Goal: Information Seeking & Learning: Learn about a topic

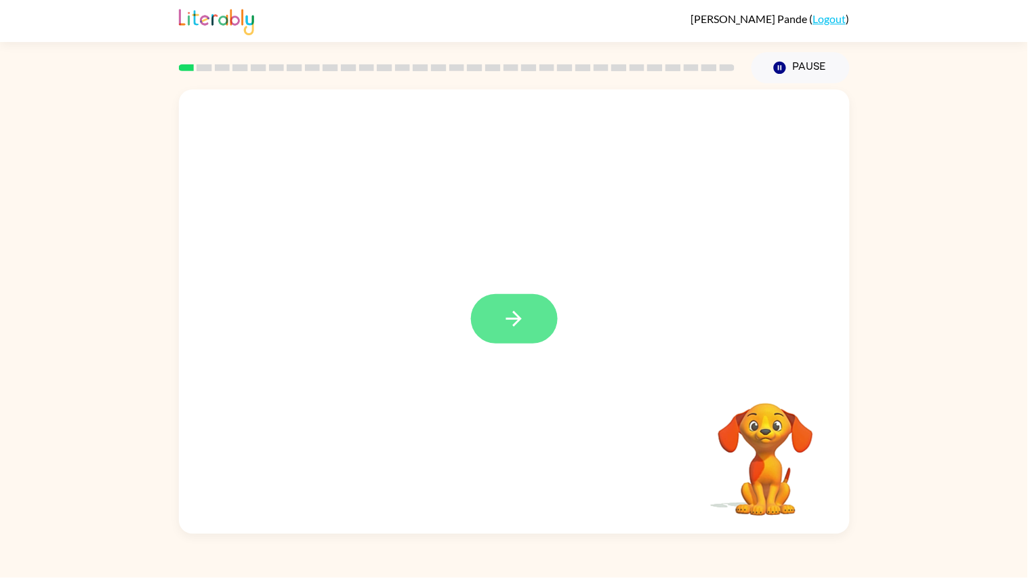
click at [492, 317] on button "button" at bounding box center [514, 318] width 87 height 49
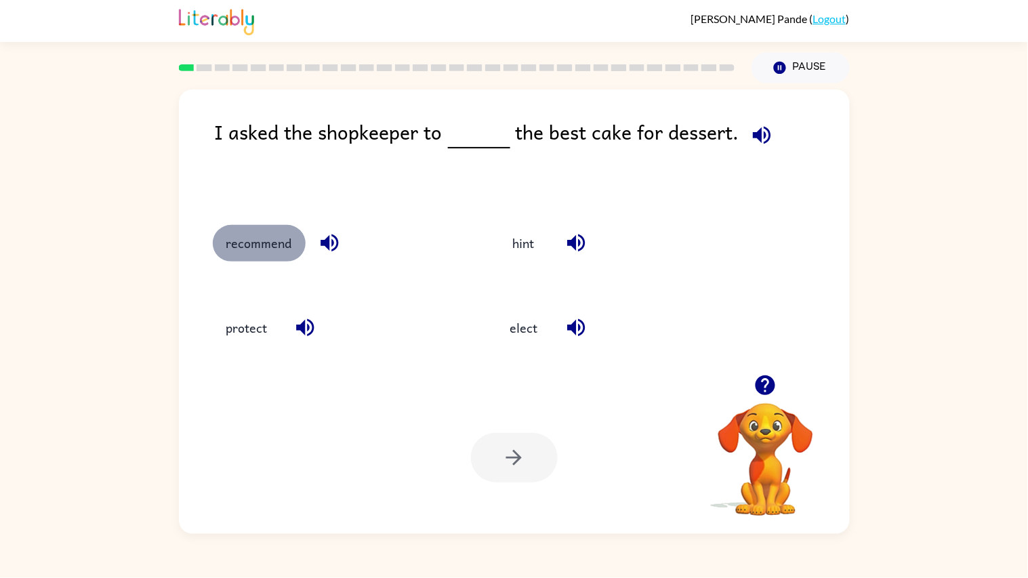
click at [266, 237] on button "recommend" at bounding box center [259, 243] width 93 height 37
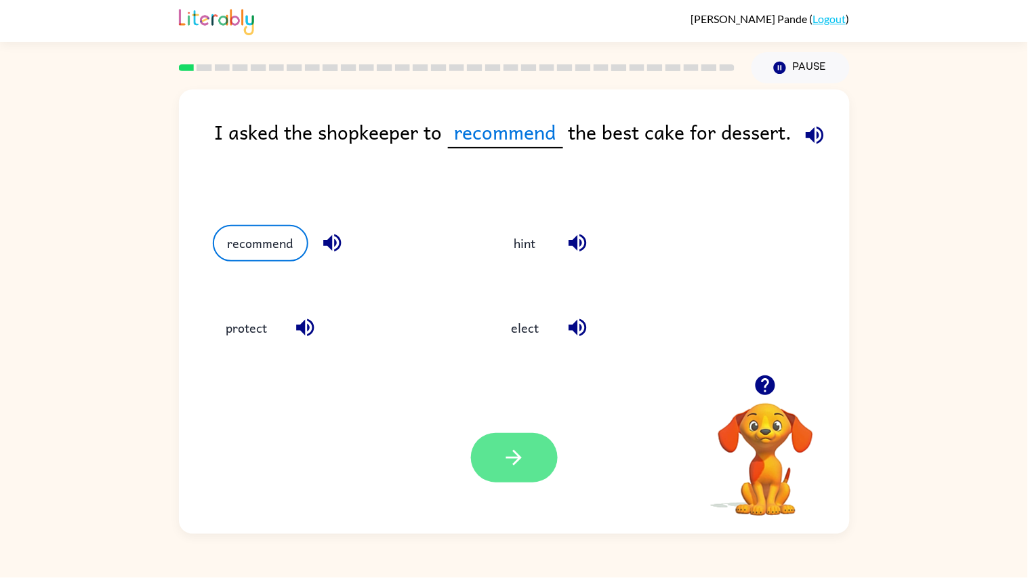
click at [493, 441] on button "button" at bounding box center [514, 457] width 87 height 49
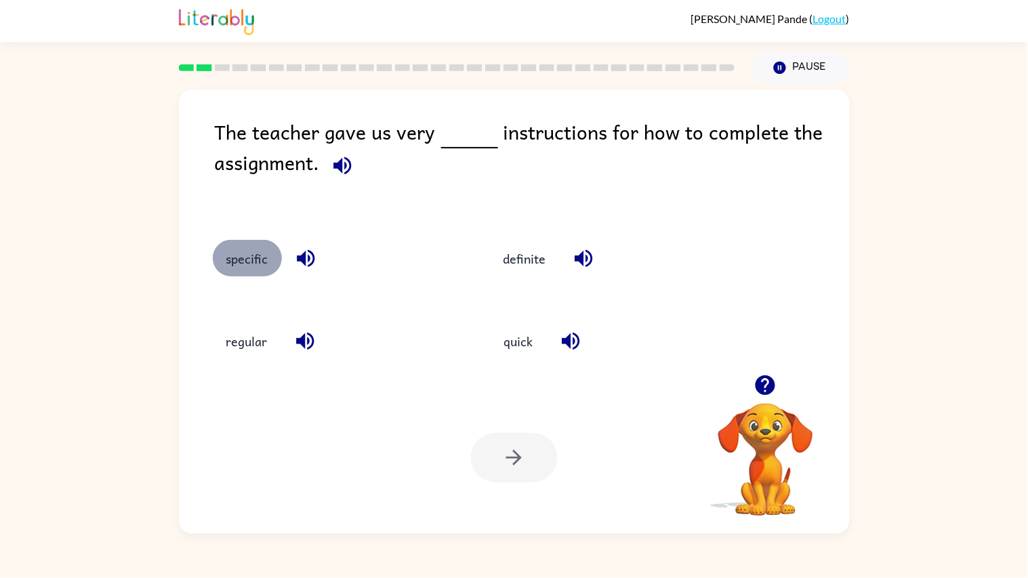
click at [256, 263] on button "specific" at bounding box center [247, 258] width 69 height 37
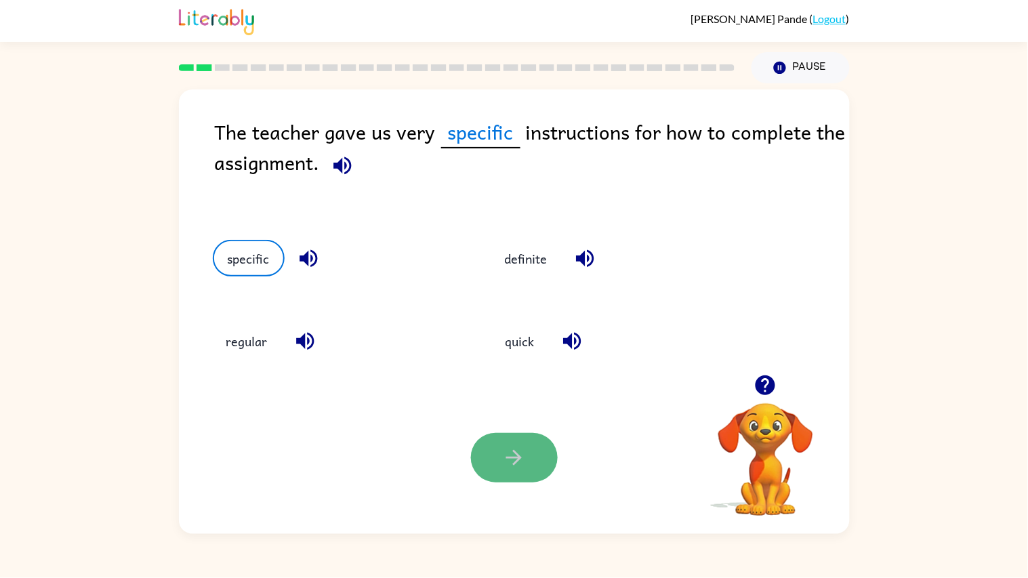
click at [545, 465] on button "button" at bounding box center [514, 457] width 87 height 49
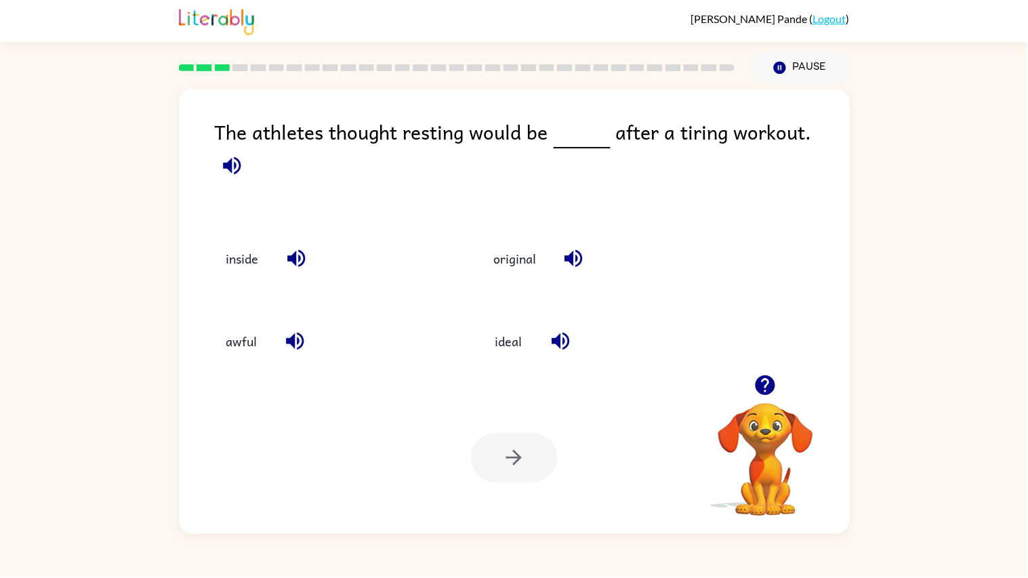
click at [545, 463] on div at bounding box center [514, 457] width 87 height 49
click at [764, 385] on icon "button" at bounding box center [766, 385] width 20 height 20
click at [508, 240] on button "original" at bounding box center [515, 258] width 70 height 37
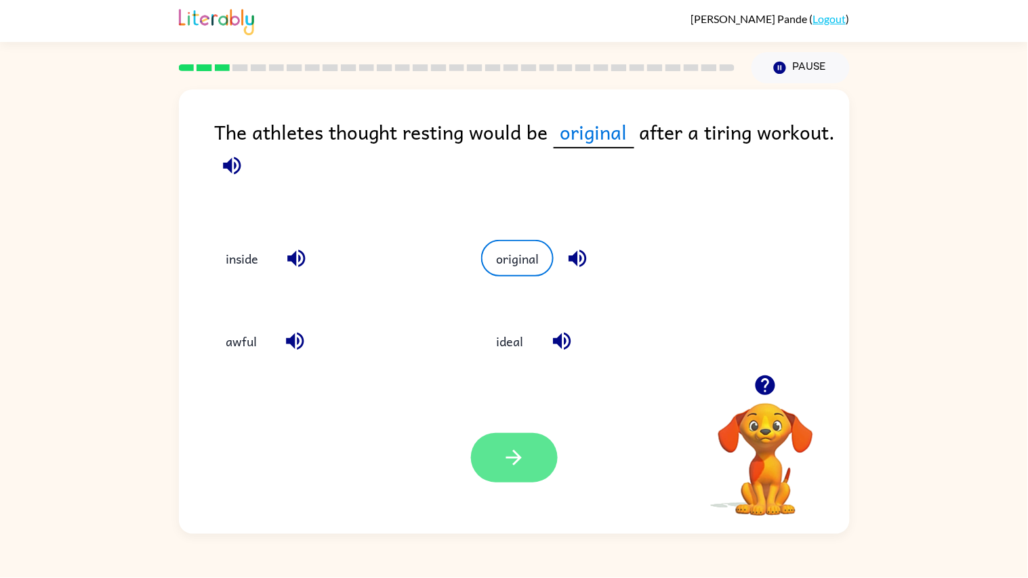
click at [525, 468] on icon "button" at bounding box center [514, 458] width 24 height 24
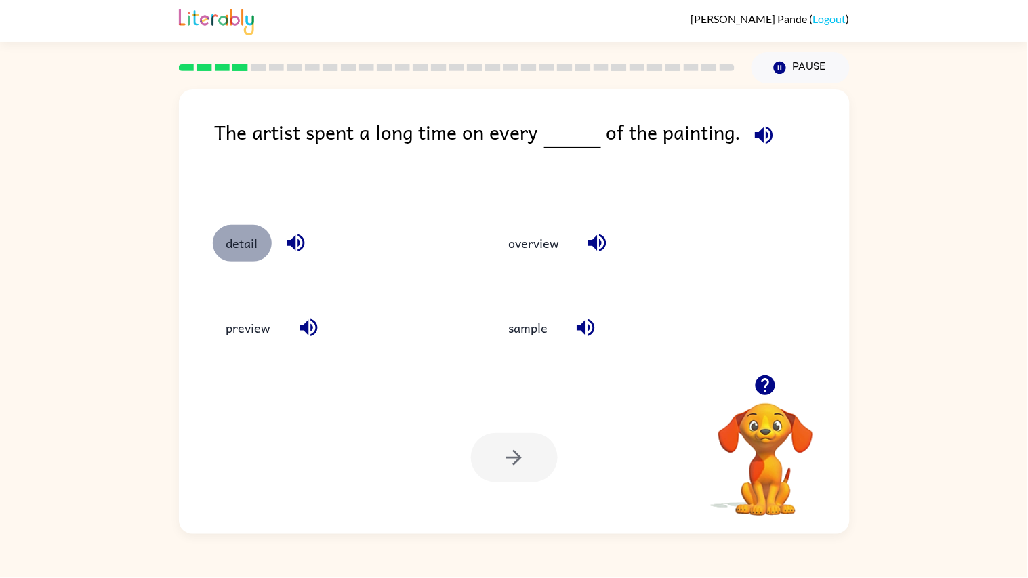
click at [223, 249] on button "detail" at bounding box center [242, 243] width 59 height 37
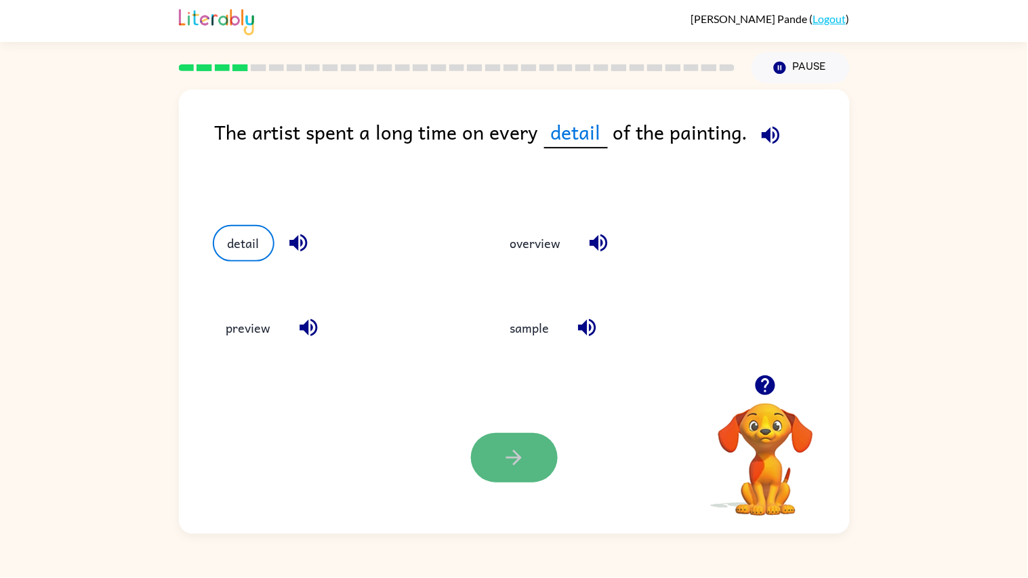
click at [498, 468] on button "button" at bounding box center [514, 457] width 87 height 49
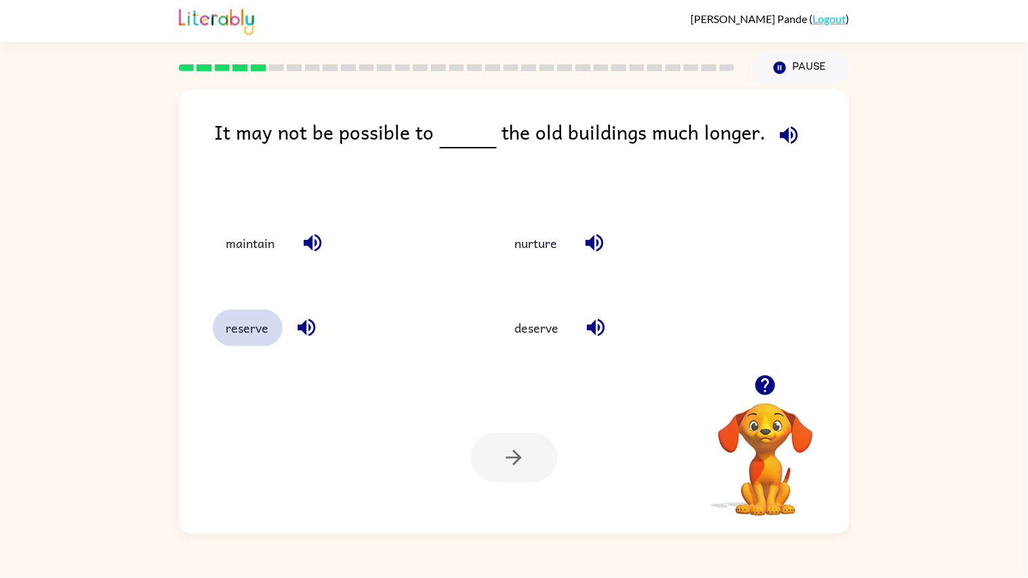
click at [240, 341] on button "reserve" at bounding box center [248, 328] width 70 height 37
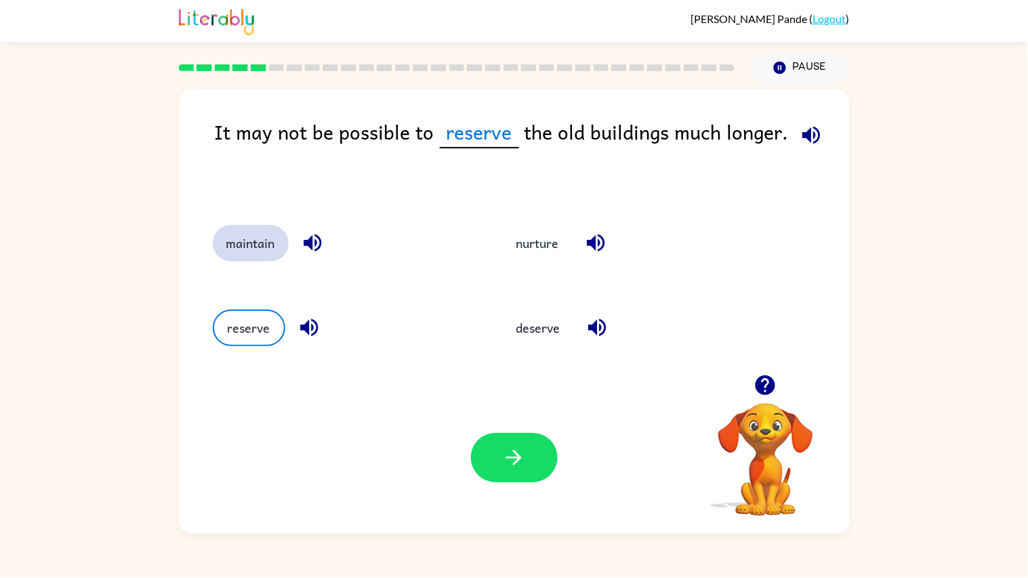
click at [251, 252] on button "maintain" at bounding box center [251, 243] width 76 height 37
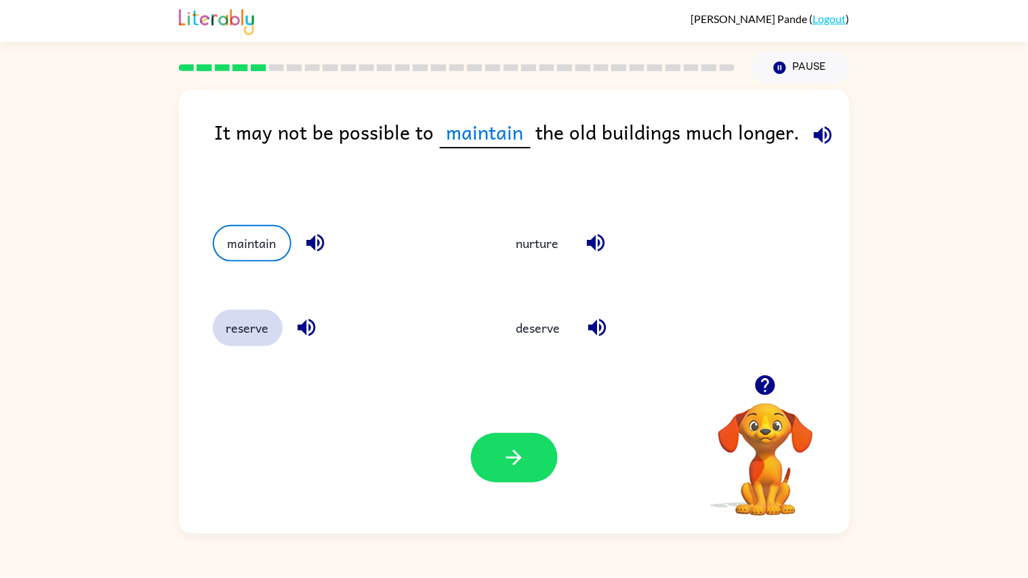
click at [247, 320] on button "reserve" at bounding box center [248, 328] width 70 height 37
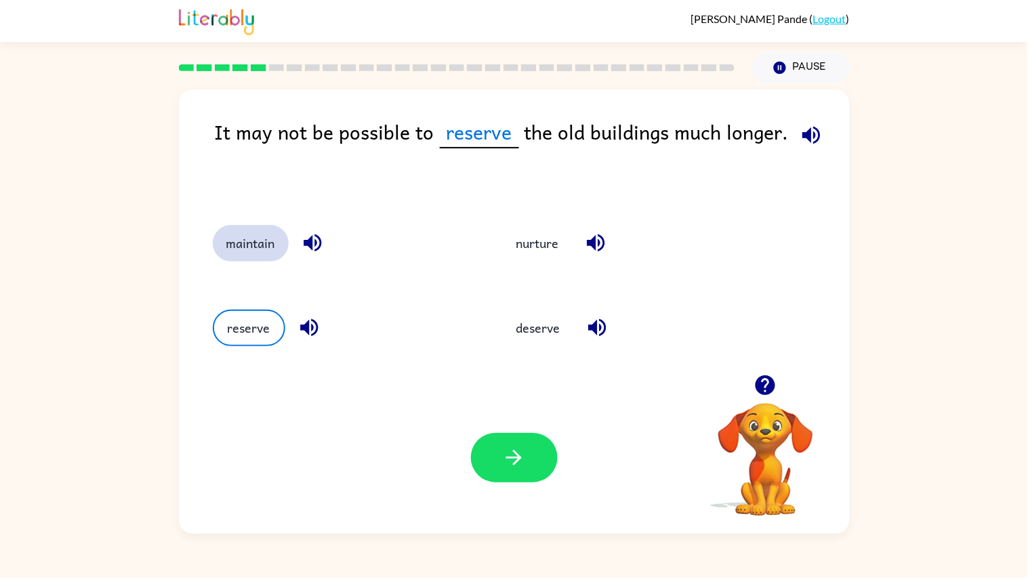
click at [252, 246] on button "maintain" at bounding box center [251, 243] width 76 height 37
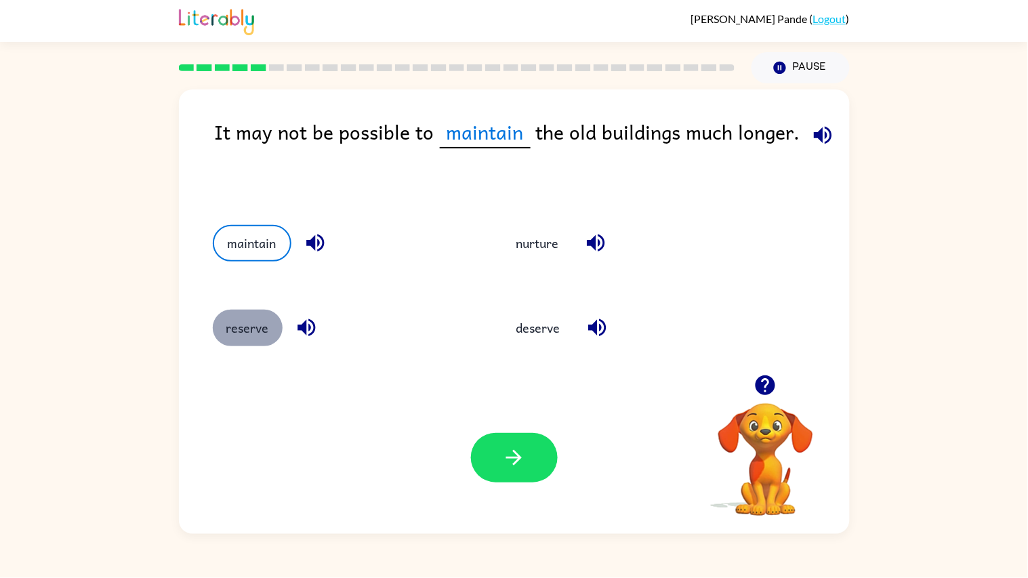
click at [258, 323] on button "reserve" at bounding box center [248, 328] width 70 height 37
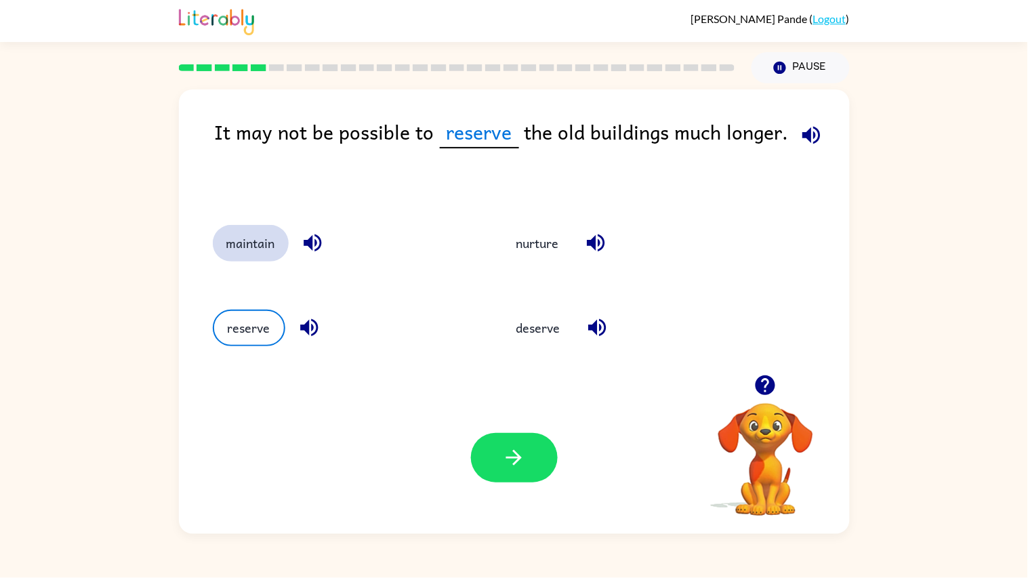
click at [249, 245] on button "maintain" at bounding box center [251, 243] width 76 height 37
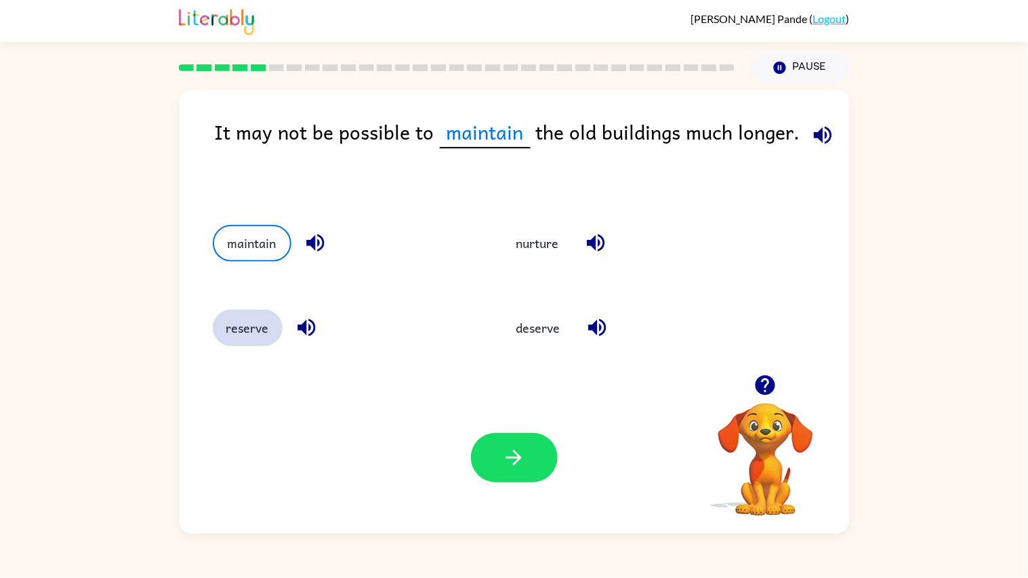
click at [253, 325] on button "reserve" at bounding box center [248, 328] width 70 height 37
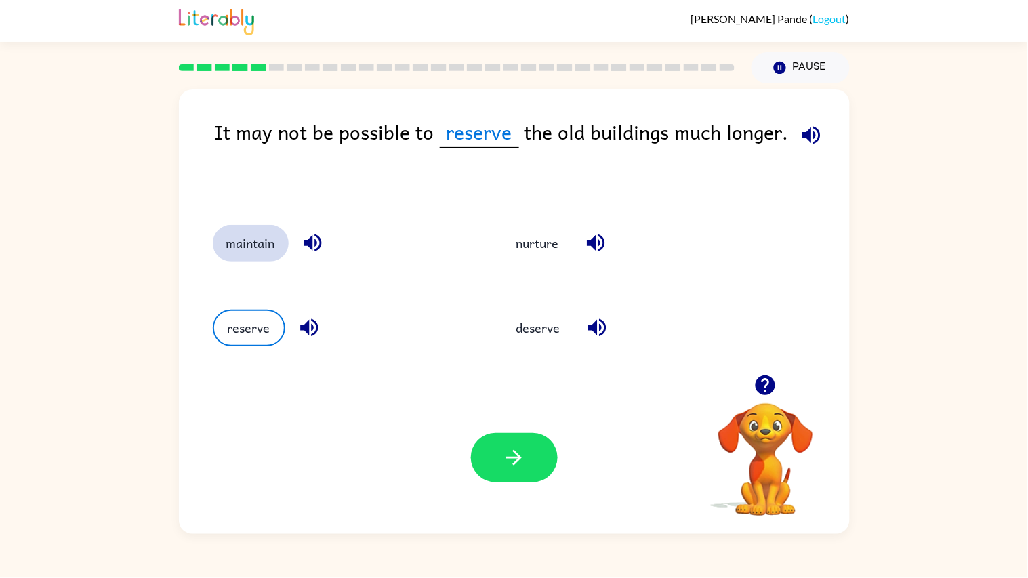
click at [262, 232] on button "maintain" at bounding box center [251, 243] width 76 height 37
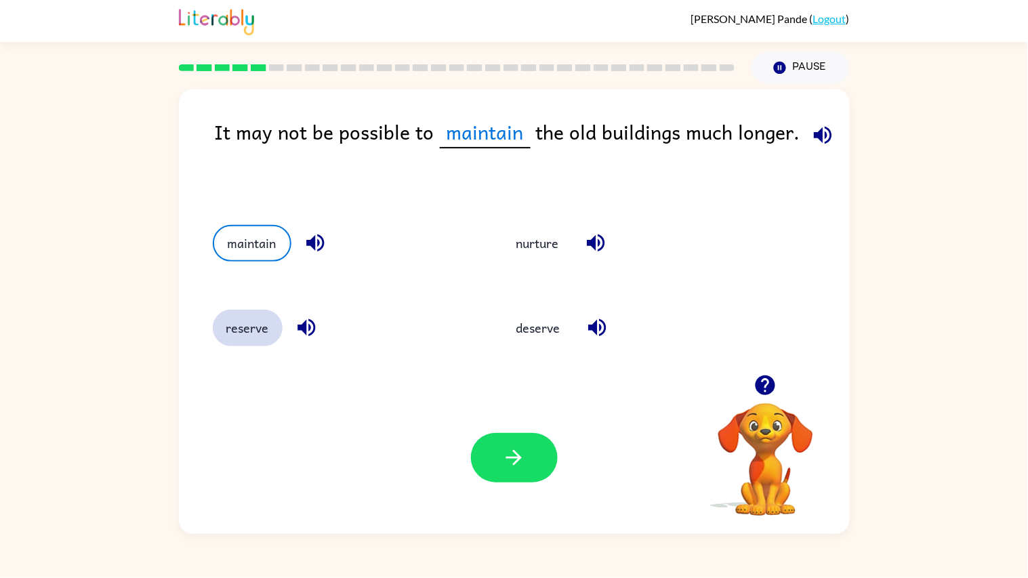
click at [239, 313] on button "reserve" at bounding box center [248, 328] width 70 height 37
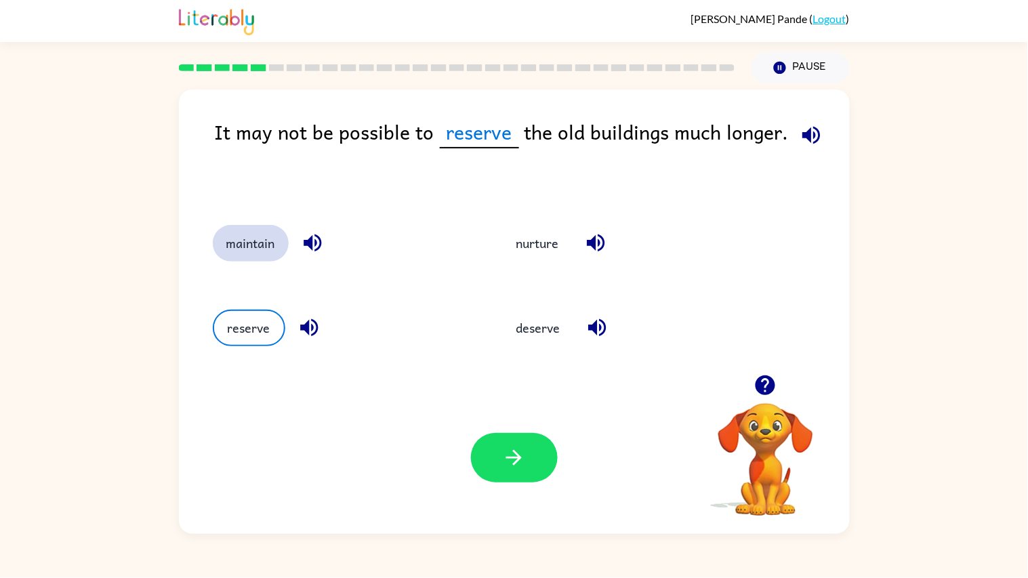
click at [248, 235] on button "maintain" at bounding box center [251, 243] width 76 height 37
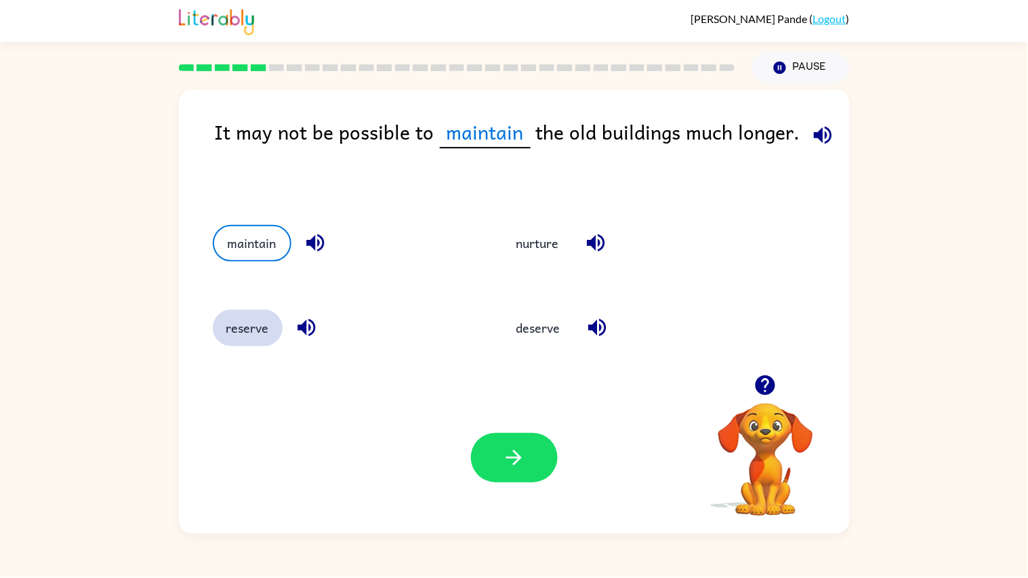
click at [241, 327] on button "reserve" at bounding box center [248, 328] width 70 height 37
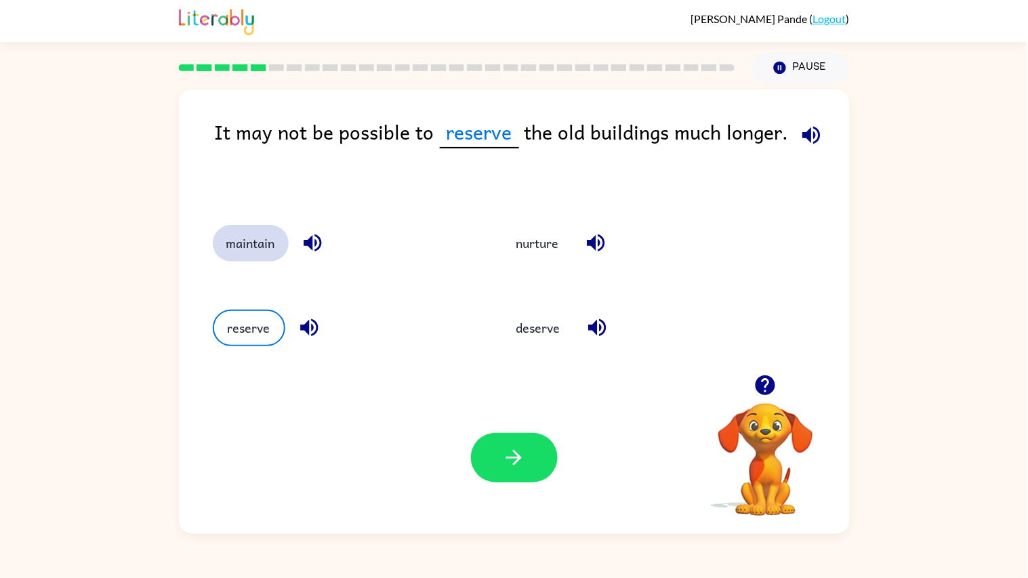
click at [232, 229] on button "maintain" at bounding box center [251, 243] width 76 height 37
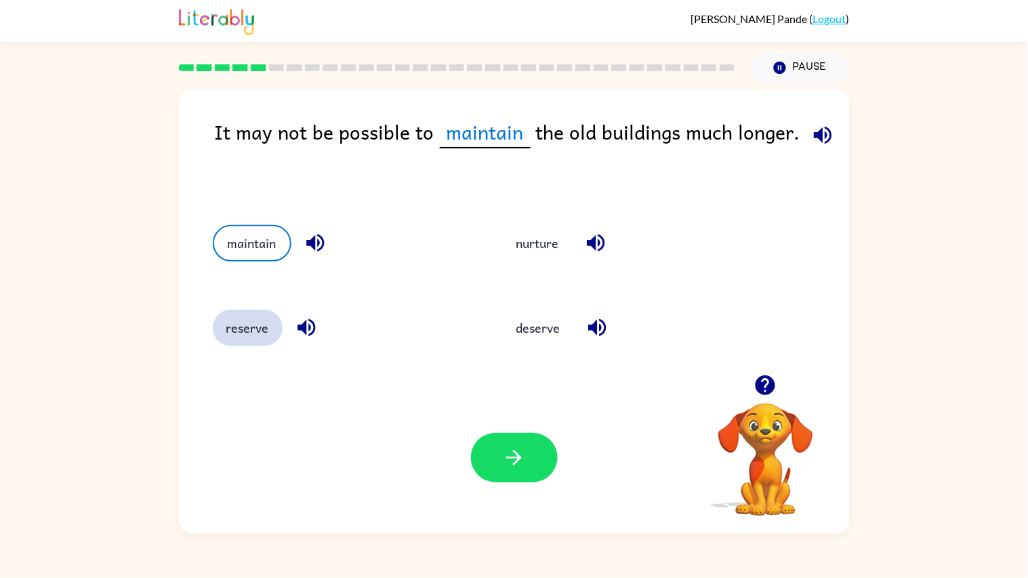
click at [230, 314] on button "reserve" at bounding box center [248, 328] width 70 height 37
click at [245, 314] on button "reserve" at bounding box center [248, 328] width 70 height 37
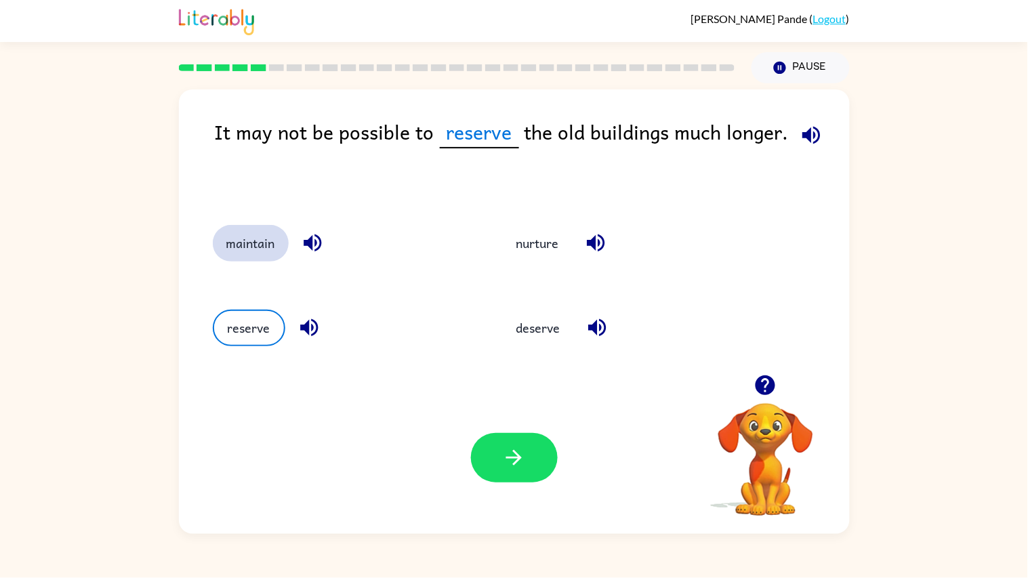
click at [258, 258] on button "maintain" at bounding box center [251, 243] width 76 height 37
click at [227, 255] on button "maintain" at bounding box center [251, 243] width 76 height 37
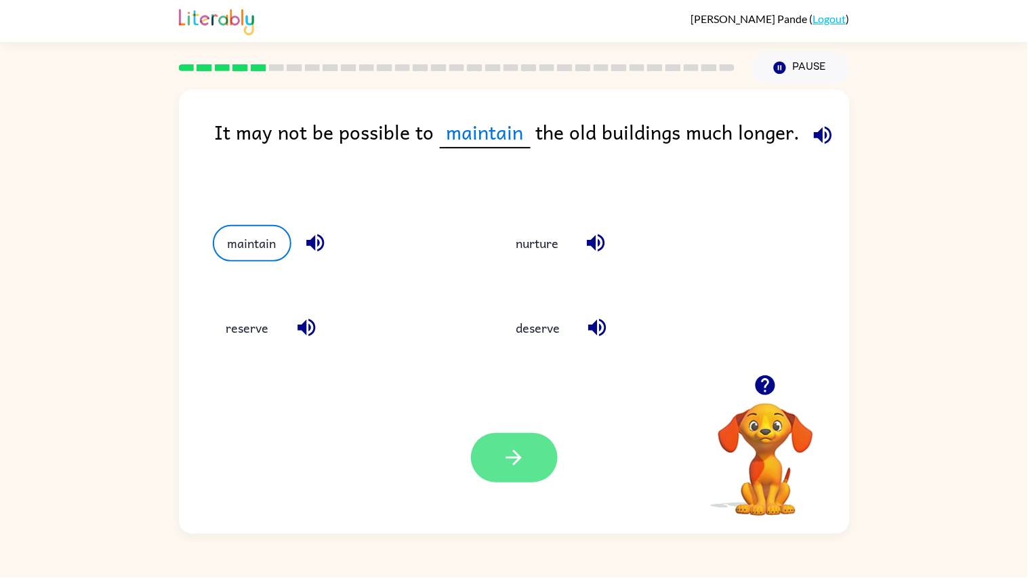
click at [507, 448] on icon "button" at bounding box center [514, 458] width 24 height 24
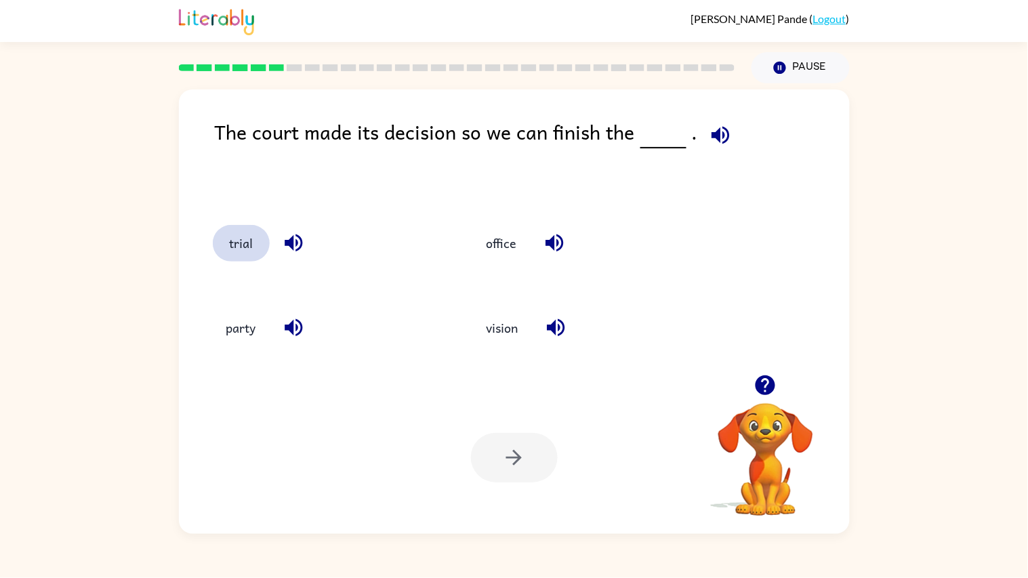
click at [244, 252] on button "trial" at bounding box center [241, 243] width 57 height 37
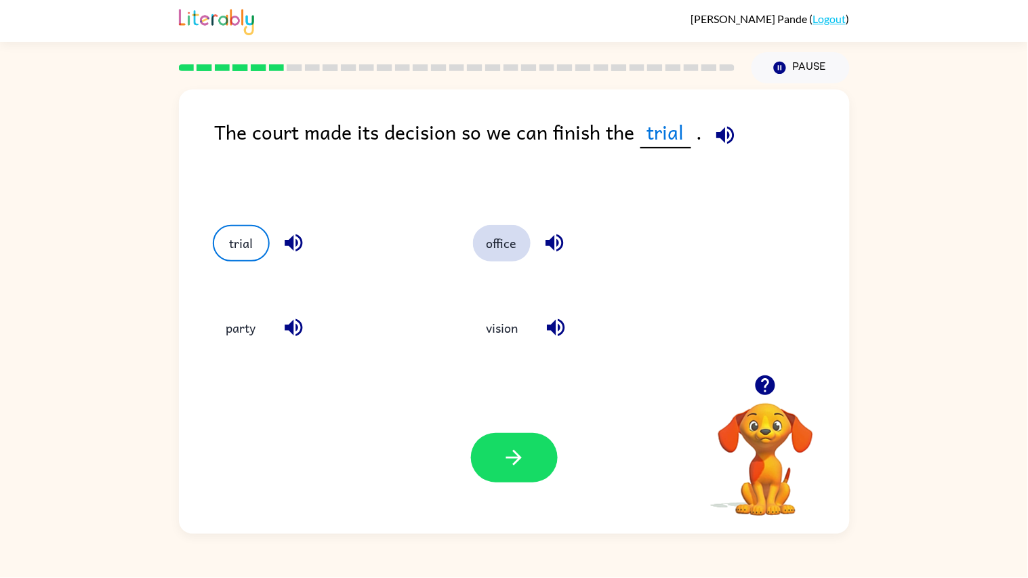
click at [492, 254] on button "office" at bounding box center [502, 243] width 58 height 37
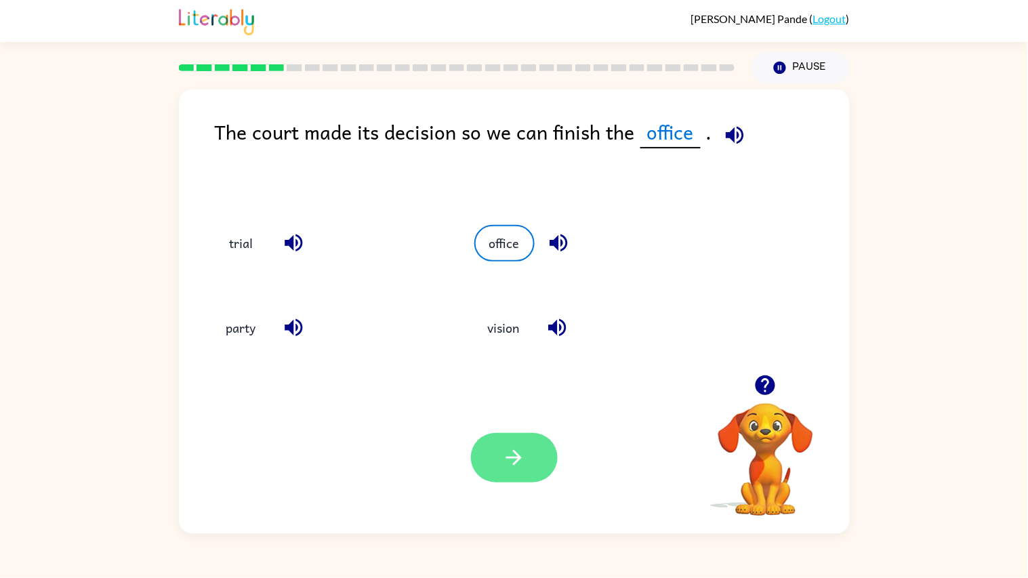
click at [530, 479] on button "button" at bounding box center [514, 457] width 87 height 49
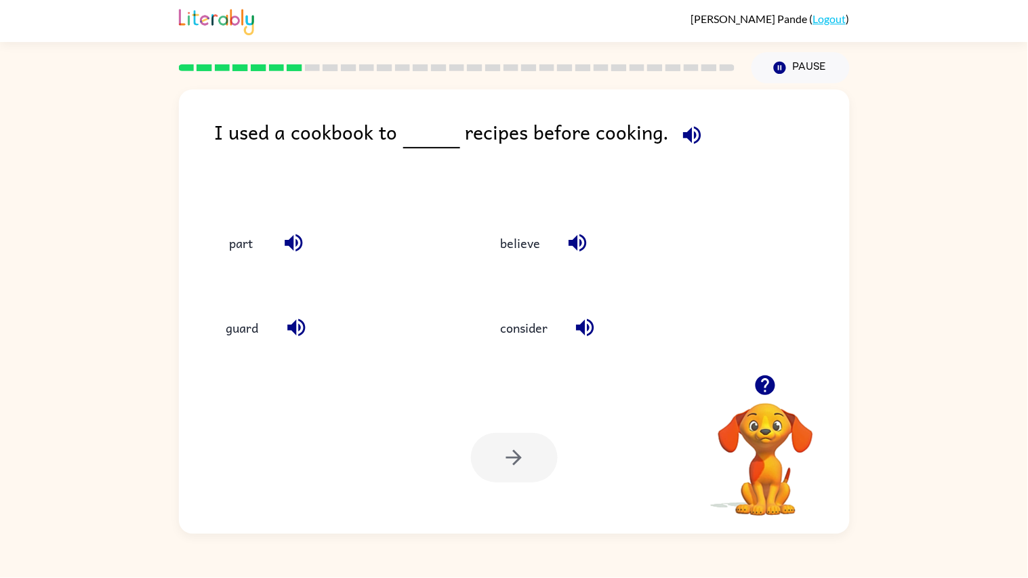
click at [275, 65] on rect at bounding box center [277, 67] width 16 height 7
click at [316, 71] on rect at bounding box center [313, 67] width 16 height 7
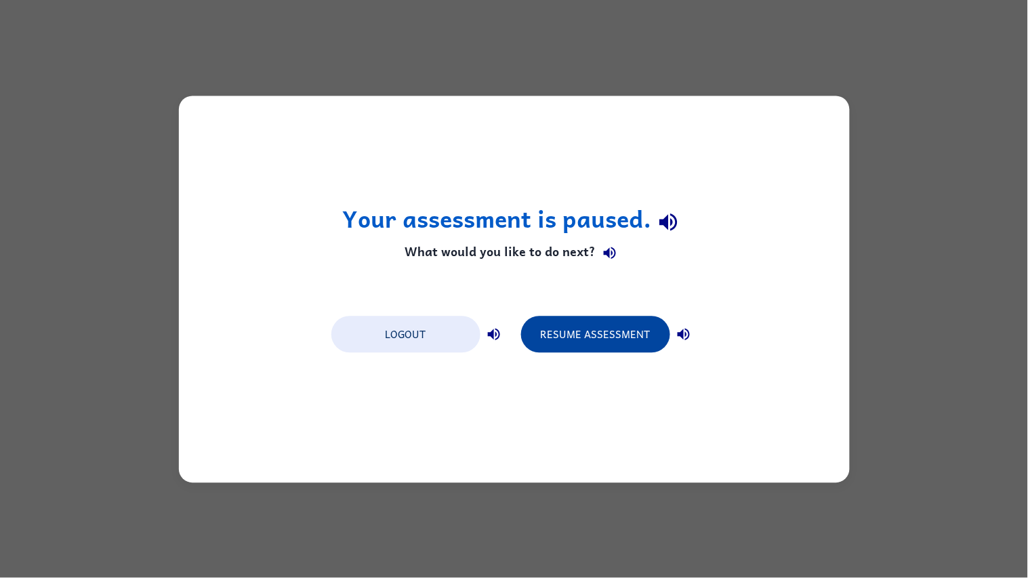
click at [582, 350] on button "Resume Assessment" at bounding box center [595, 334] width 149 height 37
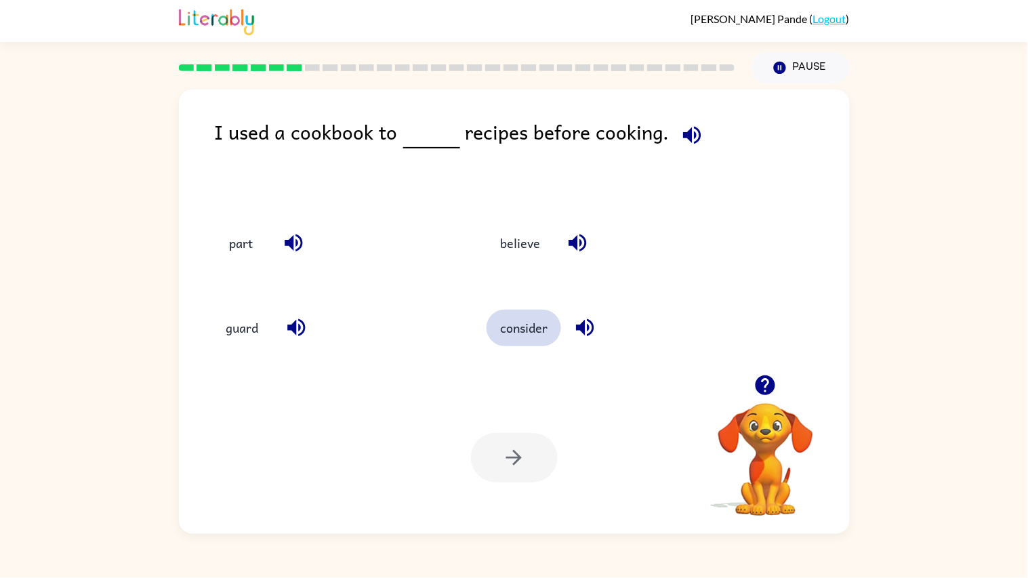
click at [525, 324] on button "consider" at bounding box center [524, 328] width 75 height 37
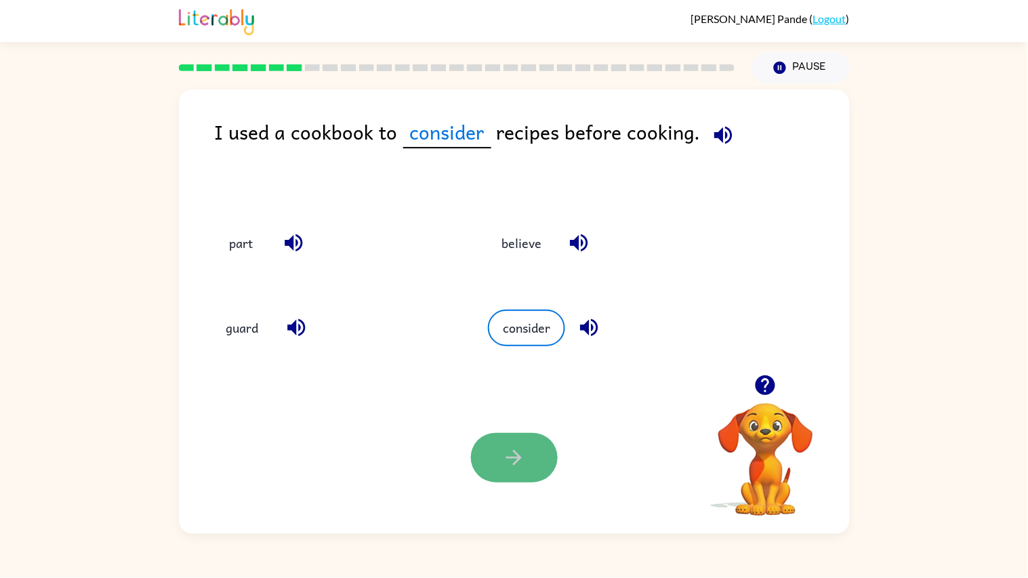
click at [507, 466] on icon "button" at bounding box center [514, 458] width 24 height 24
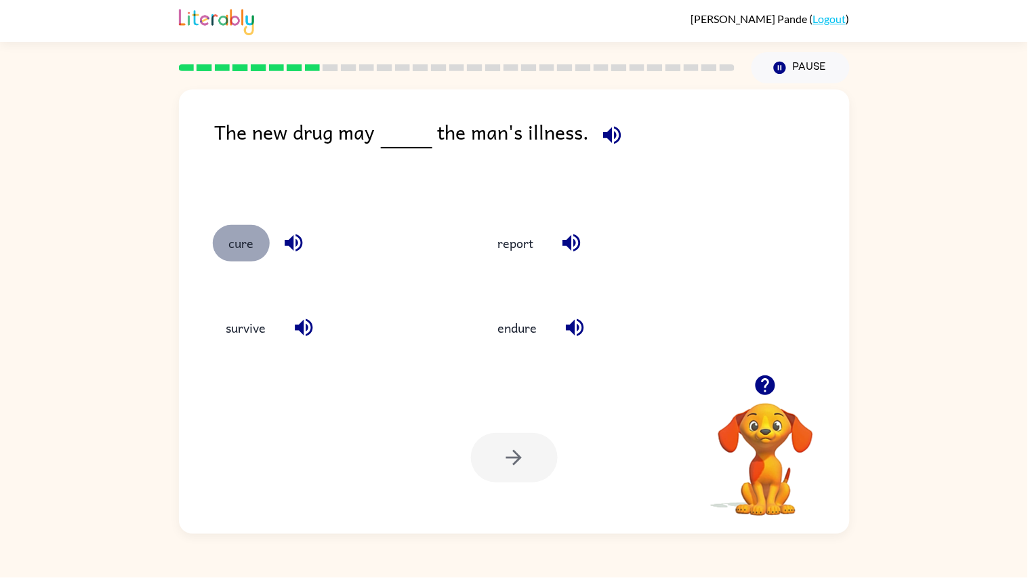
click at [242, 240] on button "cure" at bounding box center [241, 243] width 57 height 37
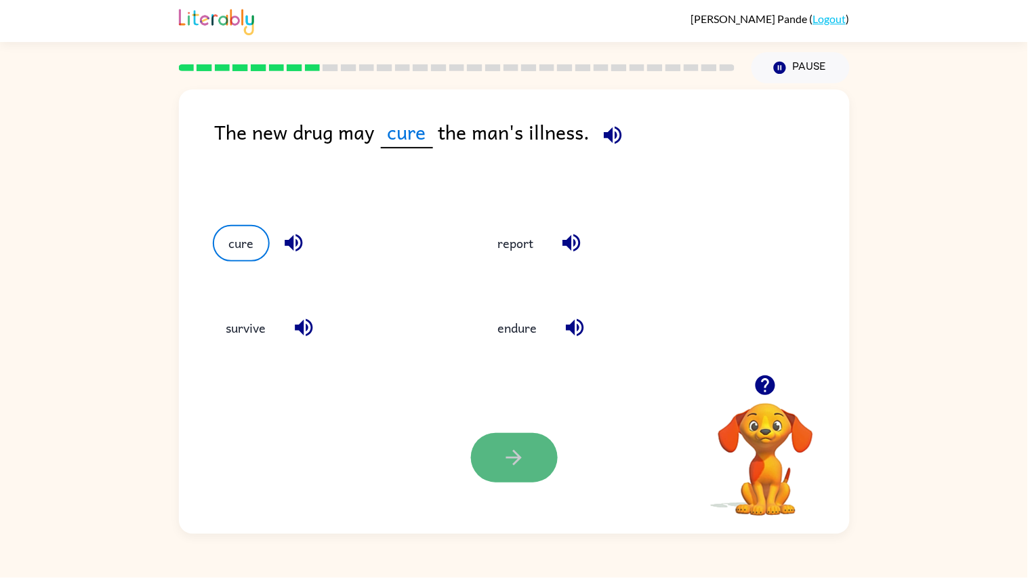
click at [513, 457] on icon "button" at bounding box center [514, 458] width 16 height 16
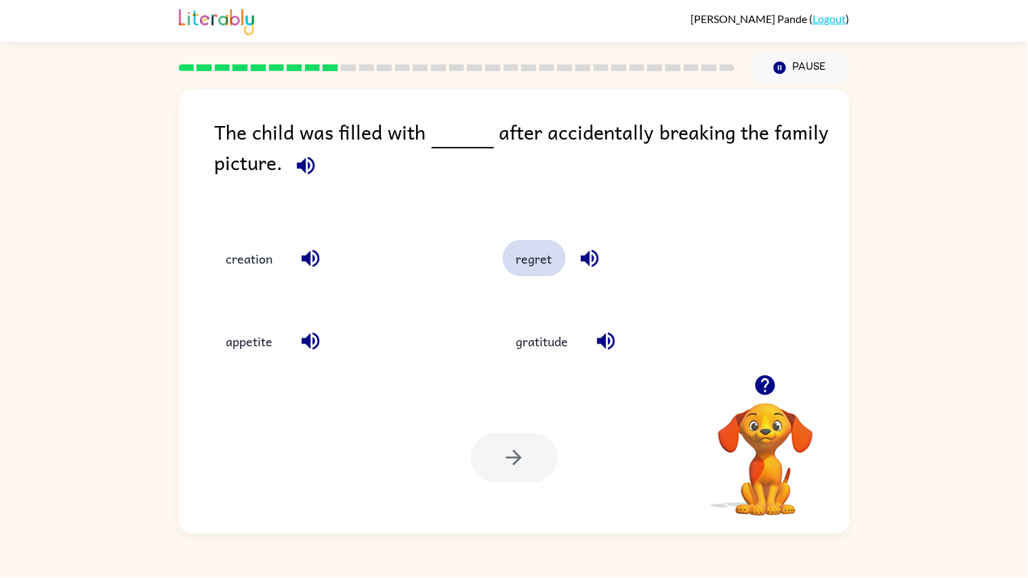
click at [533, 266] on button "regret" at bounding box center [534, 258] width 63 height 37
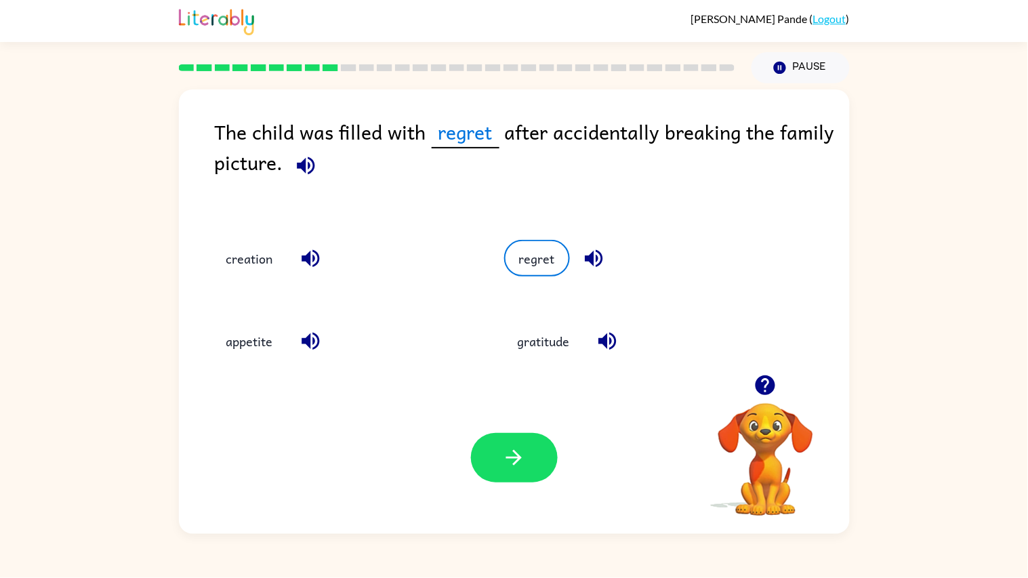
click at [767, 380] on icon "button" at bounding box center [766, 385] width 24 height 24
click at [764, 395] on icon "button" at bounding box center [766, 385] width 24 height 24
click at [764, 395] on video "Your browser must support playing .mp4 files to use Literably. Please try using…" at bounding box center [766, 450] width 136 height 136
click at [767, 388] on icon "button" at bounding box center [766, 385] width 20 height 20
click at [527, 449] on button "button" at bounding box center [514, 457] width 87 height 49
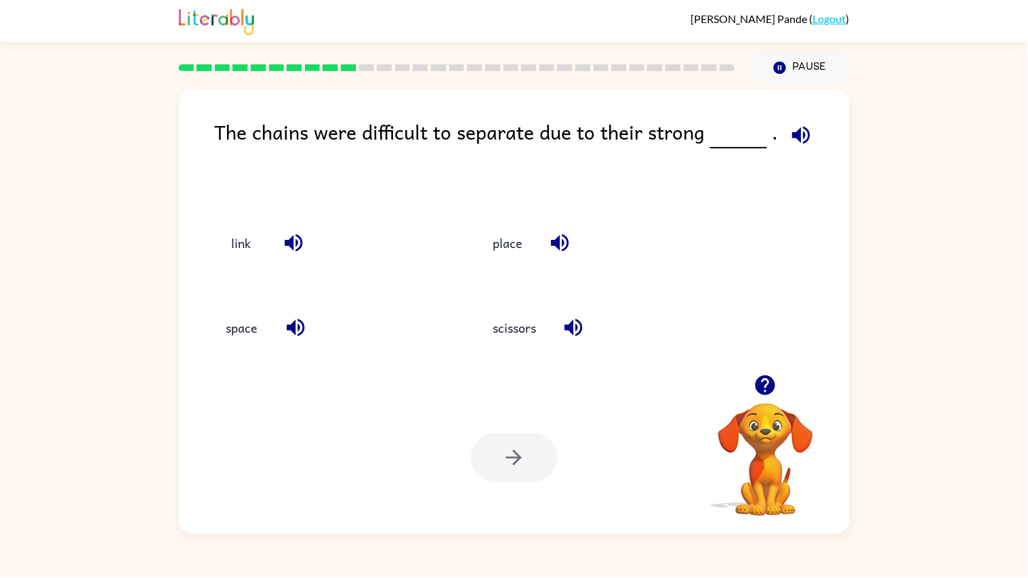
click at [764, 390] on icon "button" at bounding box center [766, 385] width 24 height 24
click at [762, 380] on icon "button" at bounding box center [766, 385] width 20 height 20
click at [760, 392] on icon "button" at bounding box center [766, 385] width 20 height 20
click at [517, 336] on button "scissors" at bounding box center [514, 328] width 70 height 37
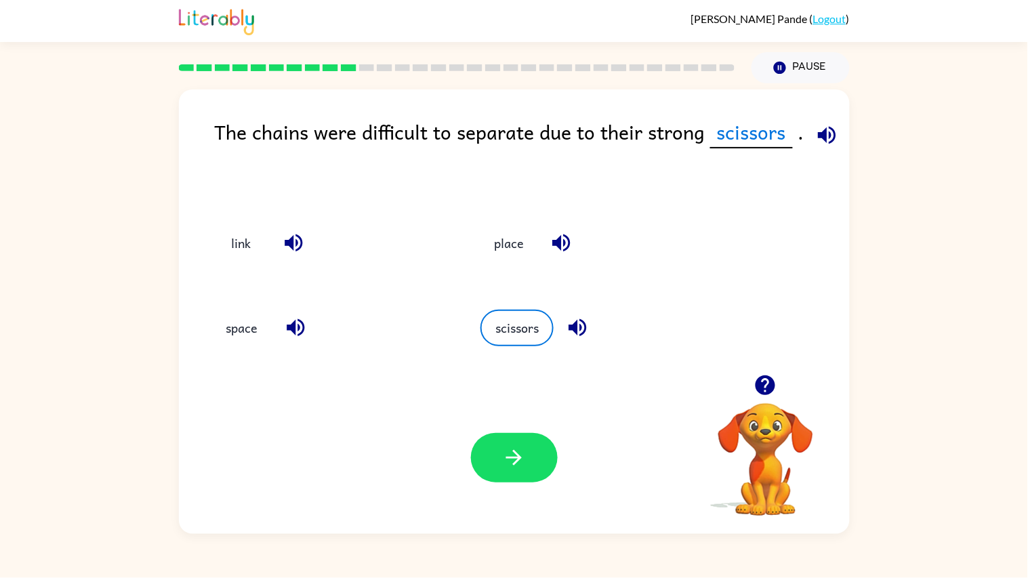
click at [779, 451] on video "Your browser must support playing .mp4 files to use Literably. Please try using…" at bounding box center [766, 450] width 136 height 136
click at [606, 351] on div "scissors" at bounding box center [589, 326] width 268 height 85
click at [760, 386] on icon "button" at bounding box center [766, 385] width 20 height 20
click at [775, 422] on video "Your browser must support playing .mp4 files to use Literably. Please try using…" at bounding box center [766, 450] width 136 height 136
click at [770, 430] on video "Your browser must support playing .mp4 files to use Literably. Please try using…" at bounding box center [766, 450] width 136 height 136
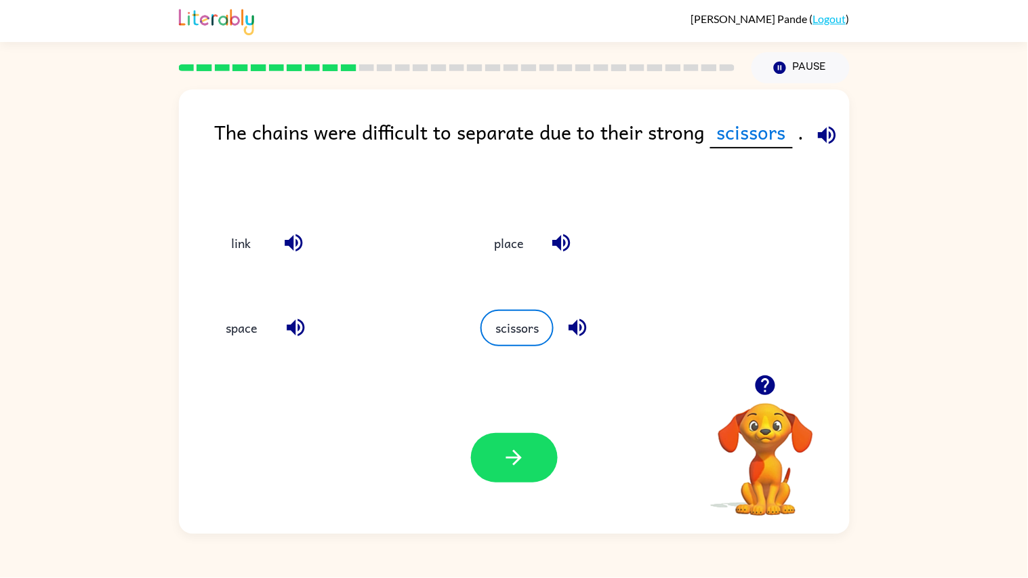
click at [769, 439] on video "Your browser must support playing .mp4 files to use Literably. Please try using…" at bounding box center [766, 450] width 136 height 136
click at [766, 391] on icon "button" at bounding box center [766, 385] width 24 height 24
click at [508, 328] on button "scissors" at bounding box center [514, 328] width 70 height 37
click at [777, 445] on video "Your browser must support playing .mp4 files to use Literably. Please try using…" at bounding box center [766, 450] width 136 height 136
click at [505, 253] on button "place" at bounding box center [509, 243] width 57 height 37
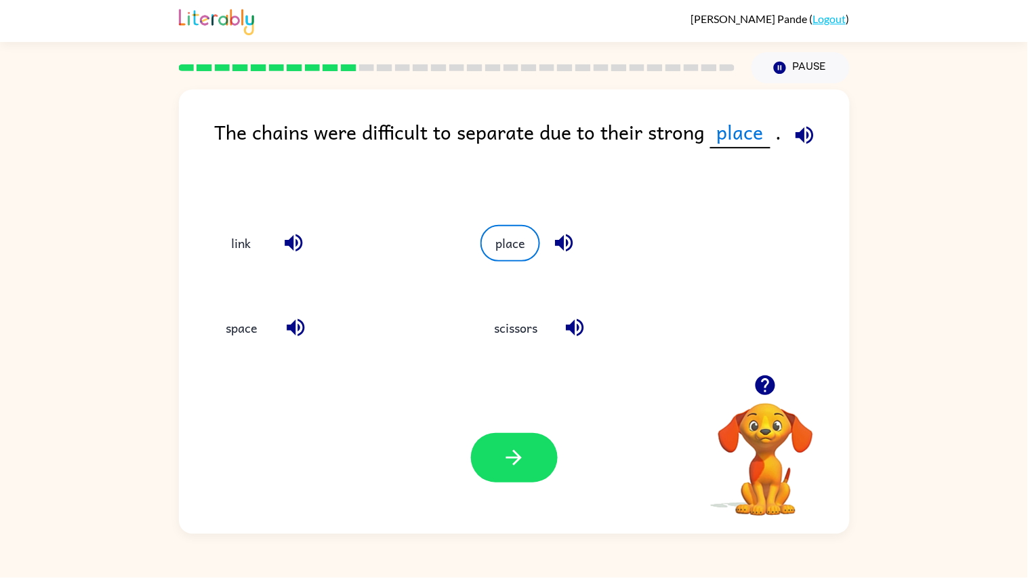
click at [777, 442] on video "Your browser must support playing .mp4 files to use Literably. Please try using…" at bounding box center [766, 450] width 136 height 136
click at [769, 444] on video "Your browser must support playing .mp4 files to use Literably. Please try using…" at bounding box center [766, 450] width 136 height 136
click at [764, 435] on video "Your browser must support playing .mp4 files to use Literably. Please try using…" at bounding box center [766, 450] width 136 height 136
click at [769, 383] on icon "button" at bounding box center [766, 385] width 24 height 24
click at [766, 378] on icon "button" at bounding box center [766, 385] width 20 height 20
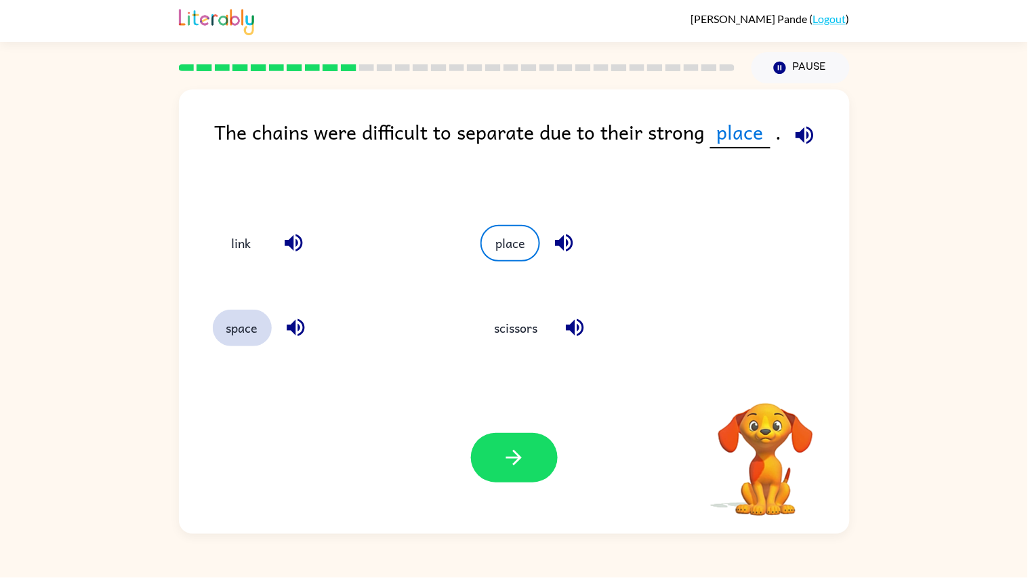
click at [243, 333] on button "space" at bounding box center [242, 328] width 59 height 37
click at [199, 245] on div "link" at bounding box center [321, 241] width 268 height 85
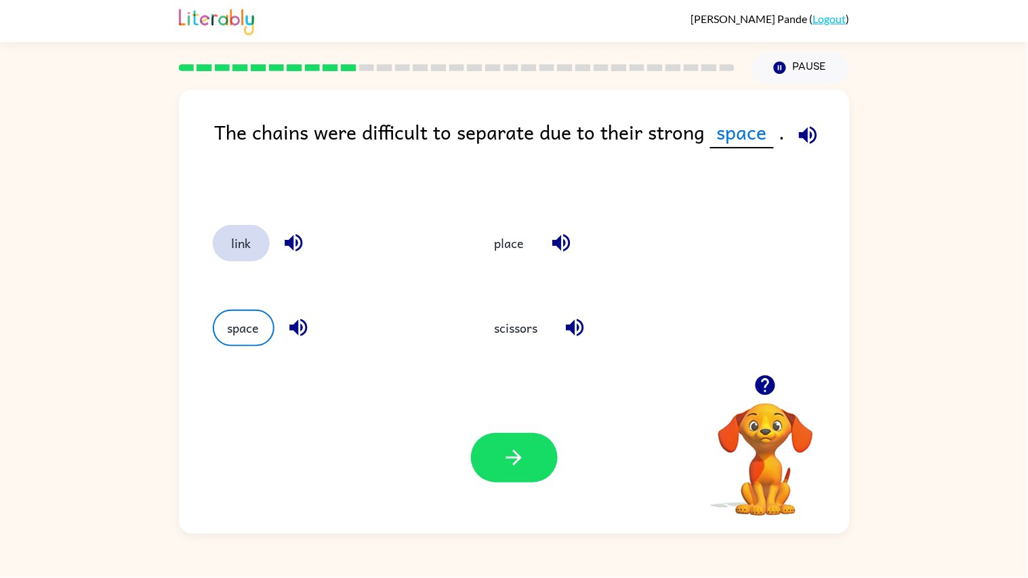
click at [236, 256] on button "link" at bounding box center [241, 243] width 57 height 37
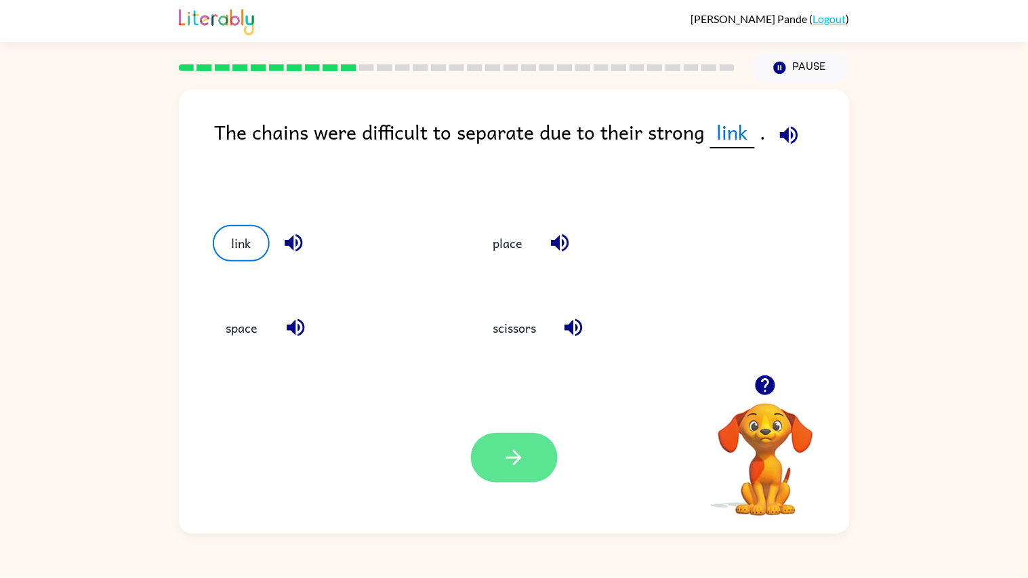
click at [507, 456] on icon "button" at bounding box center [514, 458] width 24 height 24
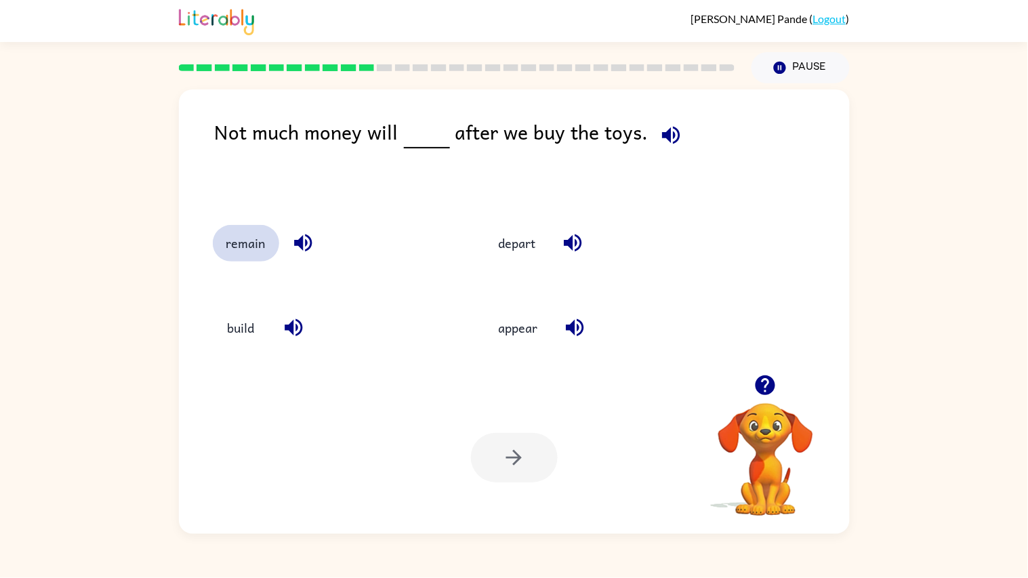
click at [251, 247] on button "remain" at bounding box center [246, 243] width 66 height 37
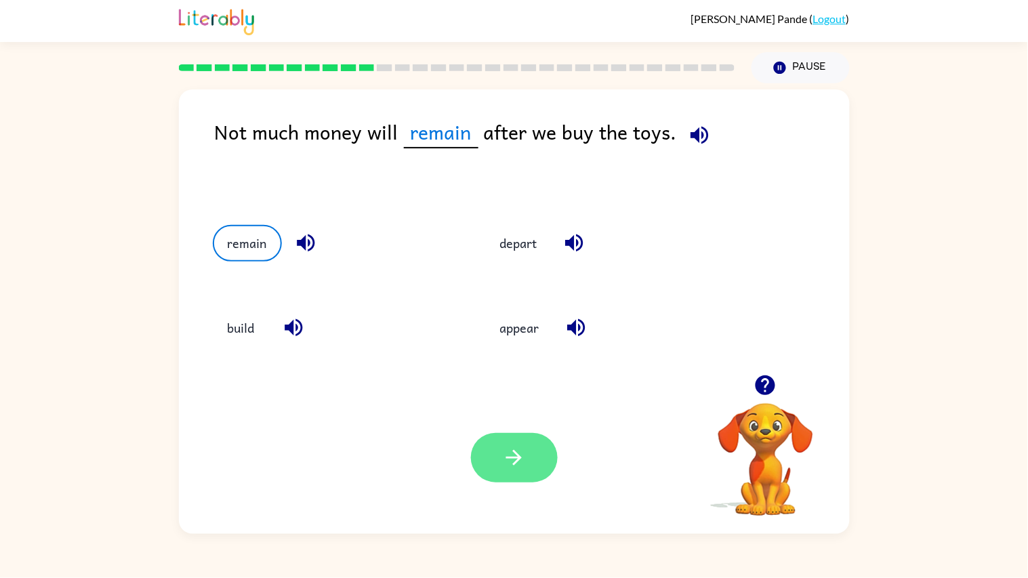
click at [523, 479] on button "button" at bounding box center [514, 457] width 87 height 49
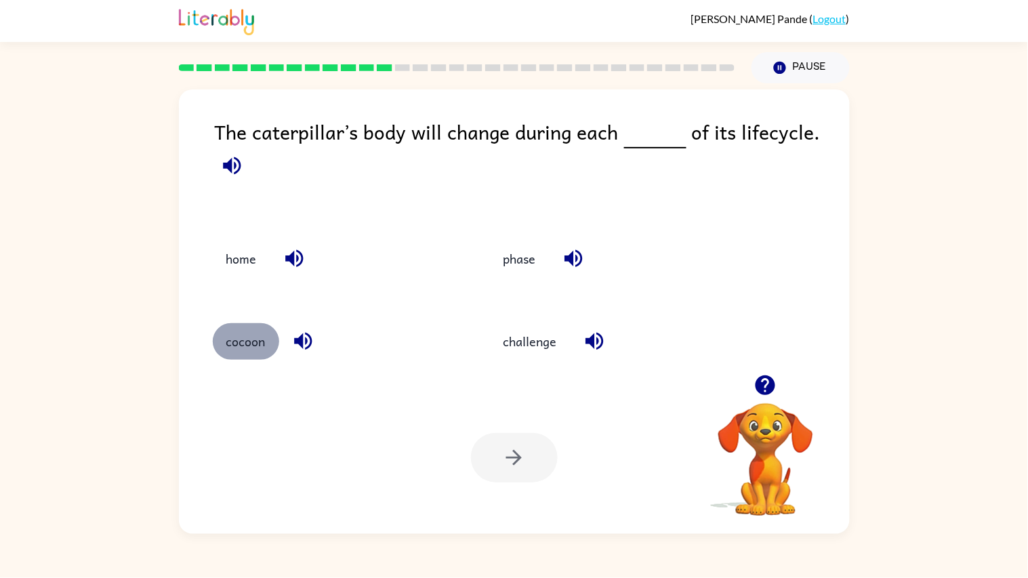
click at [253, 340] on button "cocoon" at bounding box center [246, 341] width 66 height 37
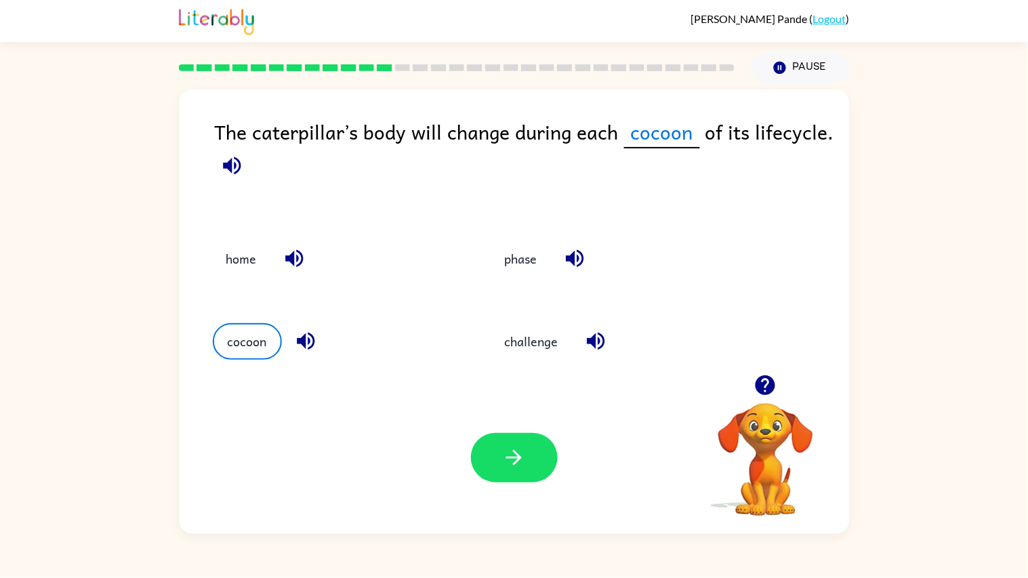
click at [514, 279] on div "phase" at bounding box center [605, 255] width 279 height 83
click at [520, 271] on button "phase" at bounding box center [521, 258] width 60 height 37
click at [521, 414] on div "Your browser must support playing .mp4 files to use Literably. Please try using…" at bounding box center [514, 458] width 671 height 152
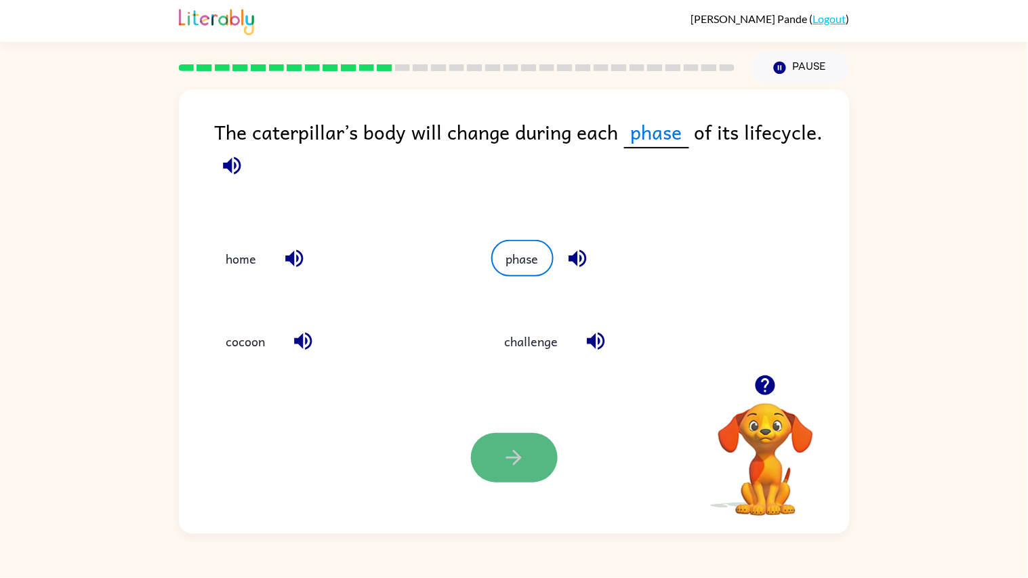
click at [516, 443] on button "button" at bounding box center [514, 457] width 87 height 49
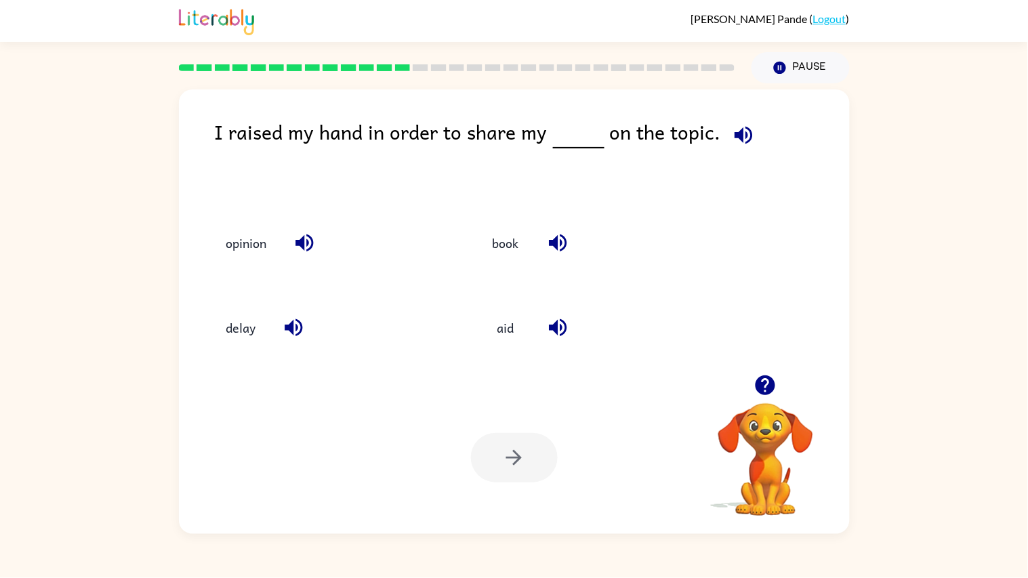
click at [774, 389] on icon "button" at bounding box center [766, 385] width 20 height 20
click at [766, 391] on icon "button" at bounding box center [766, 385] width 24 height 24
click at [767, 391] on icon "button" at bounding box center [766, 385] width 20 height 20
click at [683, 460] on div "Your browser must support playing .mp4 files to use Literably. Please try using…" at bounding box center [514, 458] width 671 height 152
click at [770, 445] on video "Your browser must support playing .mp4 files to use Literably. Please try using…" at bounding box center [766, 450] width 136 height 136
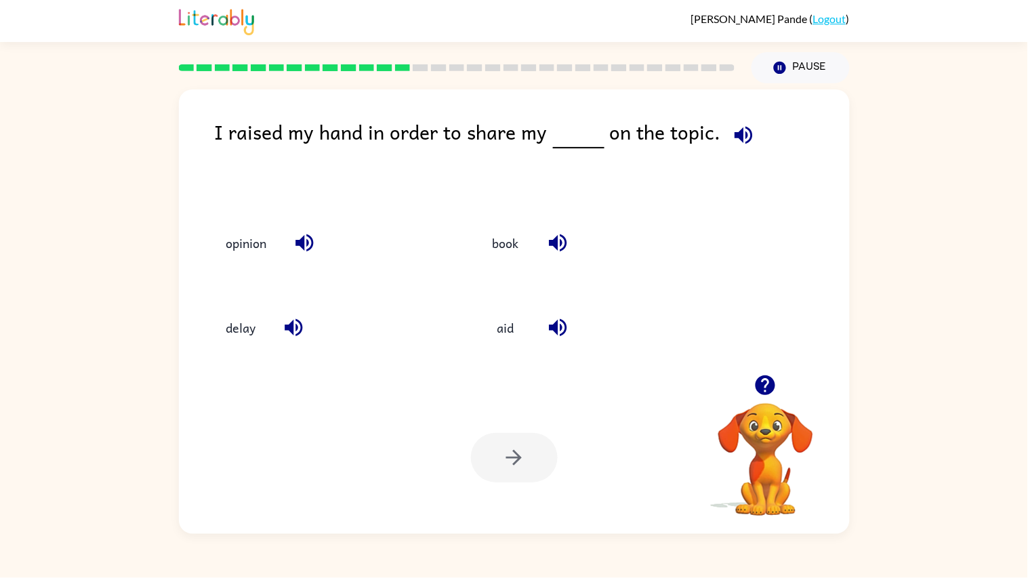
click at [769, 445] on video "Your browser must support playing .mp4 files to use Literably. Please try using…" at bounding box center [766, 450] width 136 height 136
click at [769, 446] on video "Your browser must support playing .mp4 files to use Literably. Please try using…" at bounding box center [766, 450] width 136 height 136
click at [764, 394] on icon "button" at bounding box center [766, 385] width 20 height 20
drag, startPoint x: 246, startPoint y: 245, endPoint x: 300, endPoint y: 249, distance: 53.8
click at [300, 249] on div "opinion" at bounding box center [329, 243] width 233 height 37
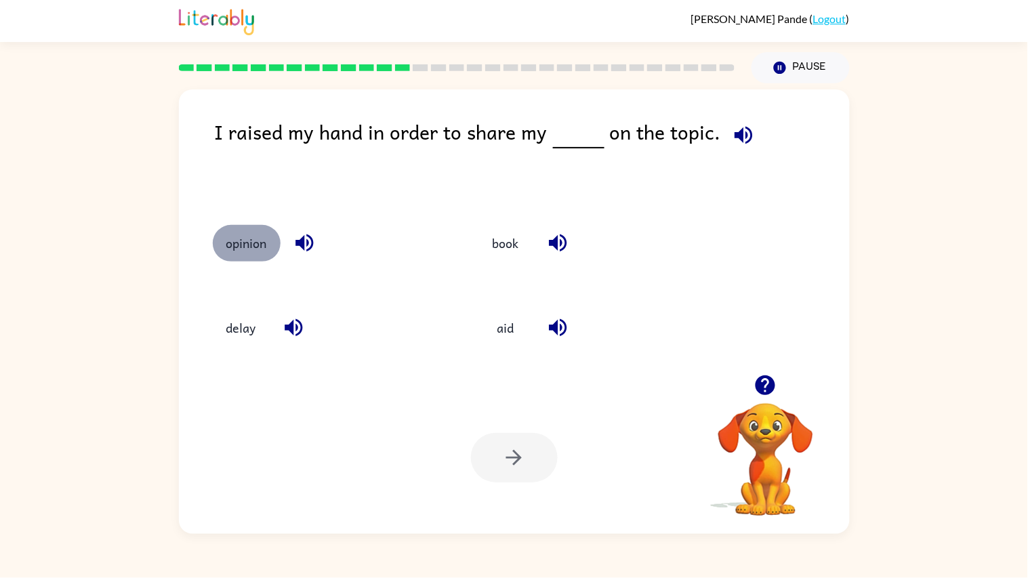
click at [237, 228] on button "opinion" at bounding box center [247, 243] width 68 height 37
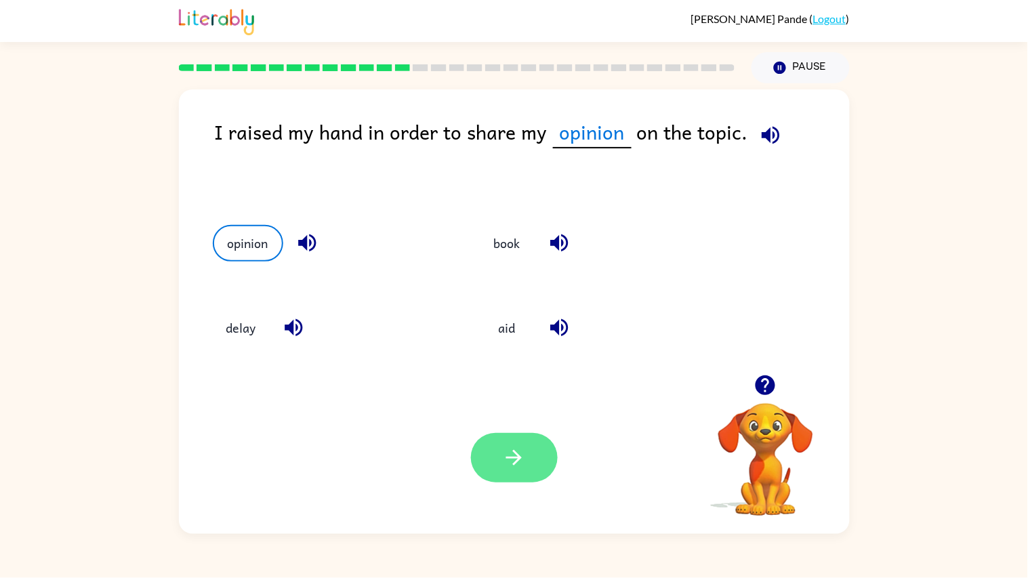
click at [504, 459] on icon "button" at bounding box center [514, 458] width 24 height 24
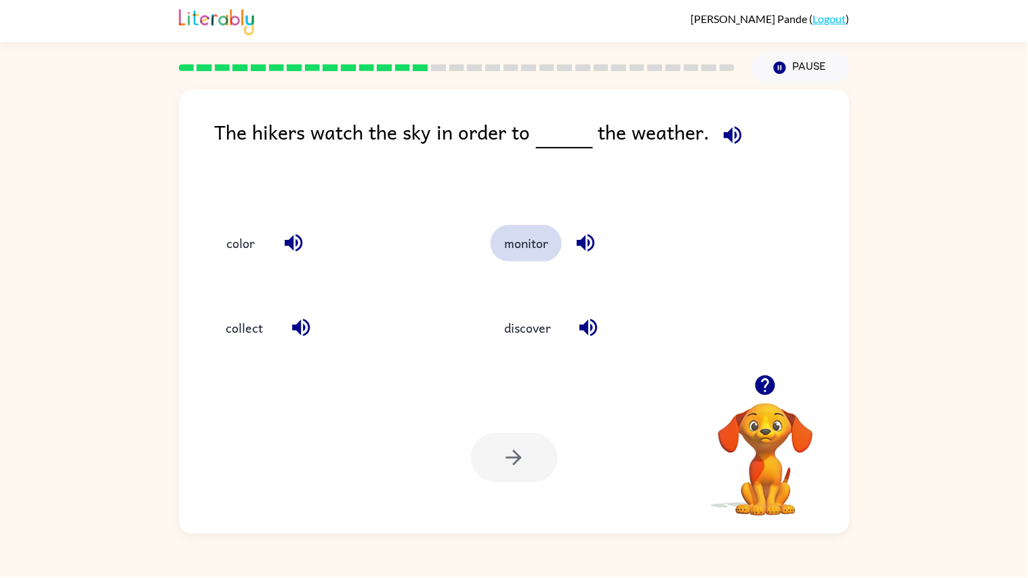
click at [550, 260] on button "monitor" at bounding box center [526, 243] width 71 height 37
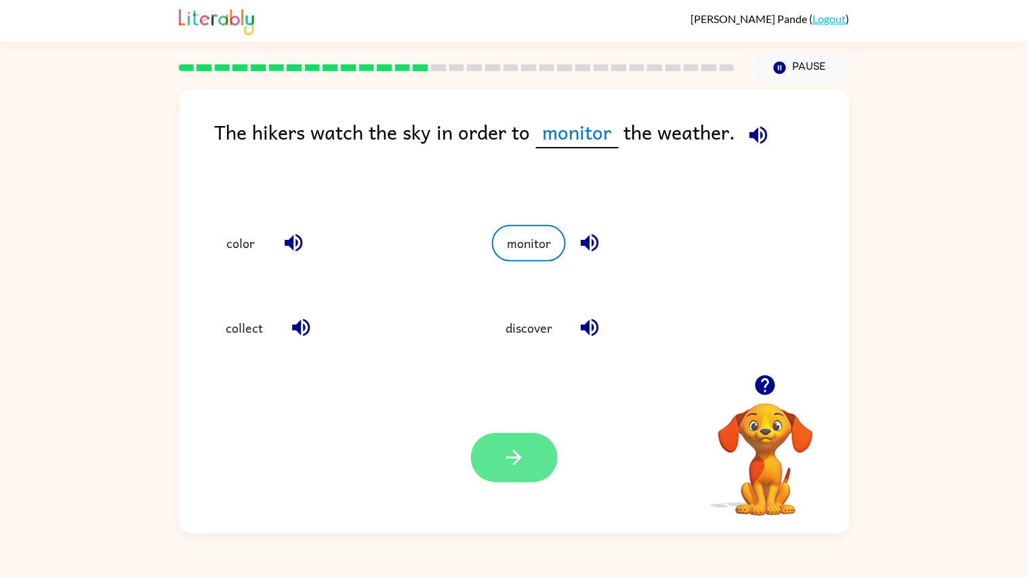
click at [532, 436] on button "button" at bounding box center [514, 457] width 87 height 49
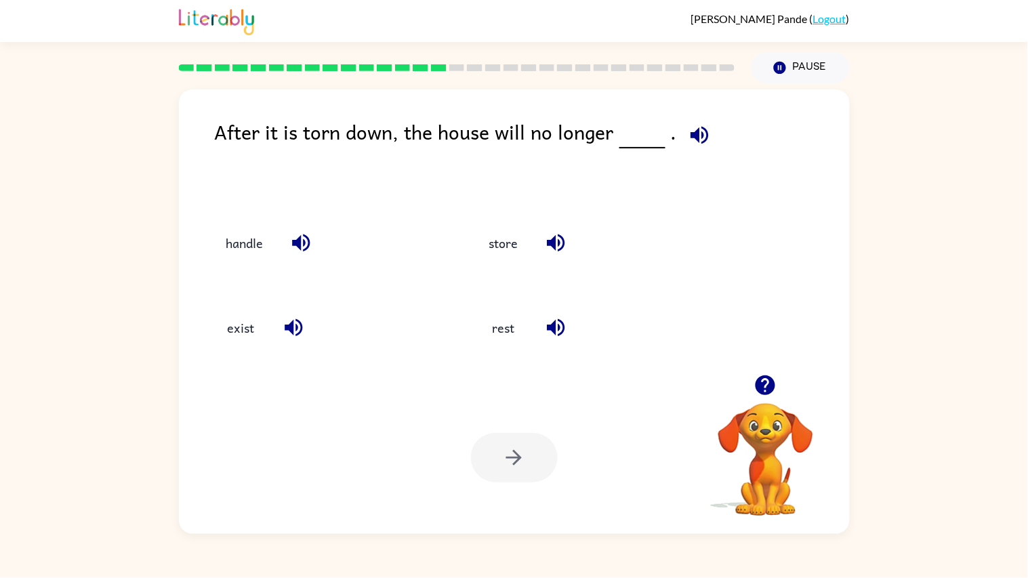
click at [214, 390] on div "Your browser must support playing .mp4 files to use Literably. Please try using…" at bounding box center [514, 458] width 671 height 152
click at [224, 356] on div "exist" at bounding box center [318, 326] width 263 height 85
click at [202, 312] on div "exist" at bounding box center [318, 326] width 263 height 85
click at [249, 337] on button "exist" at bounding box center [241, 328] width 57 height 37
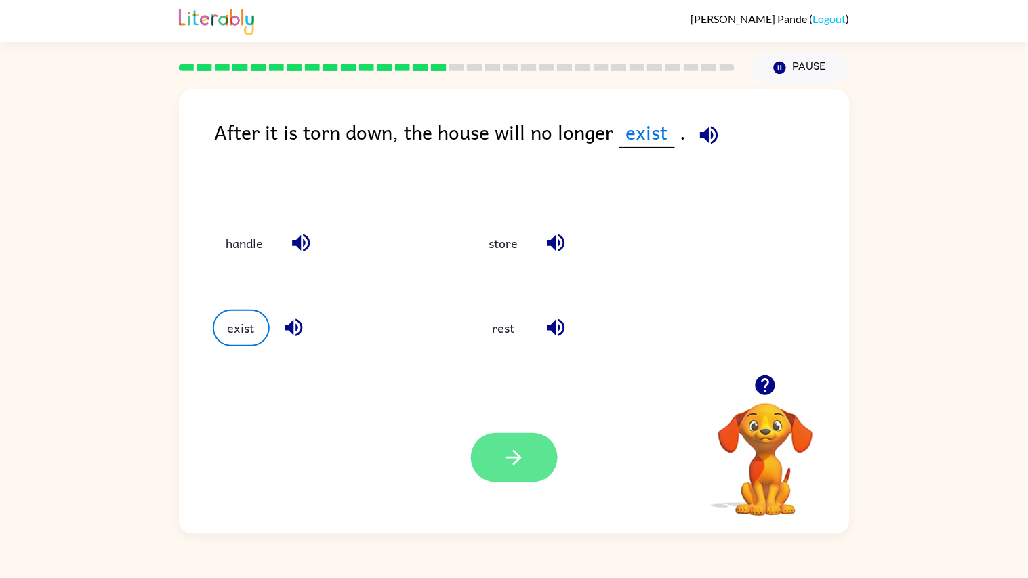
click at [535, 477] on button "button" at bounding box center [514, 457] width 87 height 49
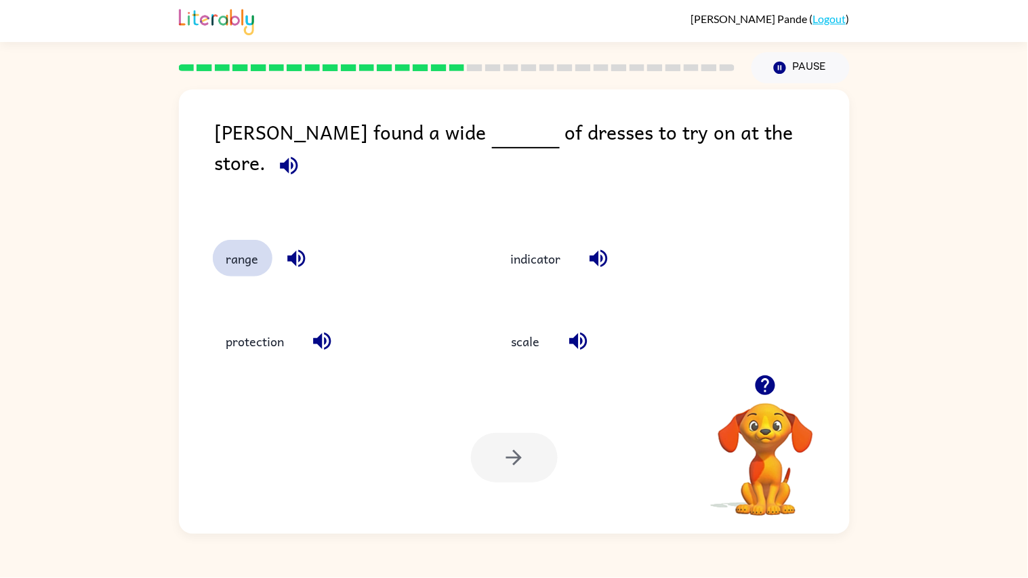
click at [232, 253] on button "range" at bounding box center [243, 258] width 60 height 37
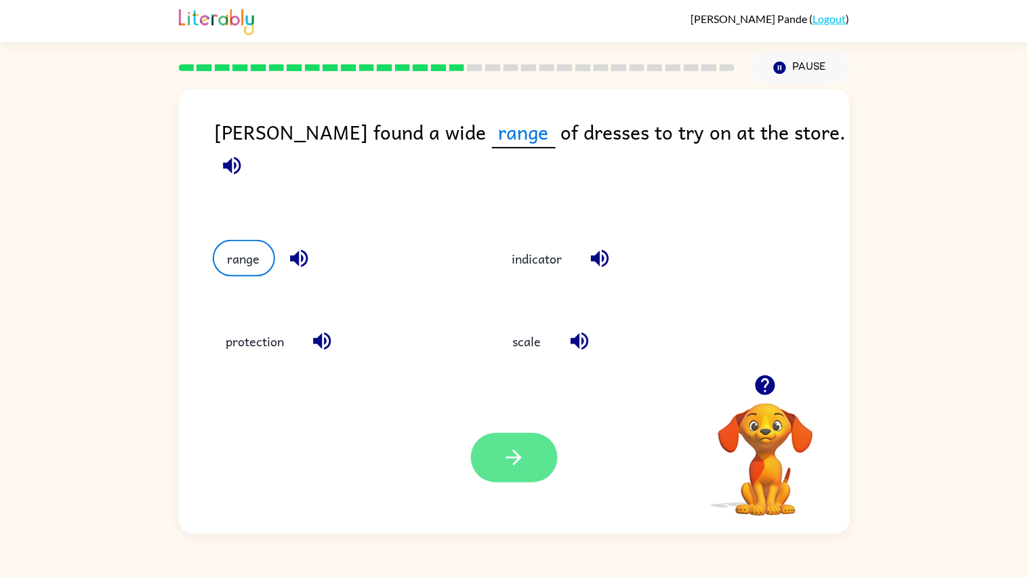
click at [523, 468] on icon "button" at bounding box center [514, 458] width 24 height 24
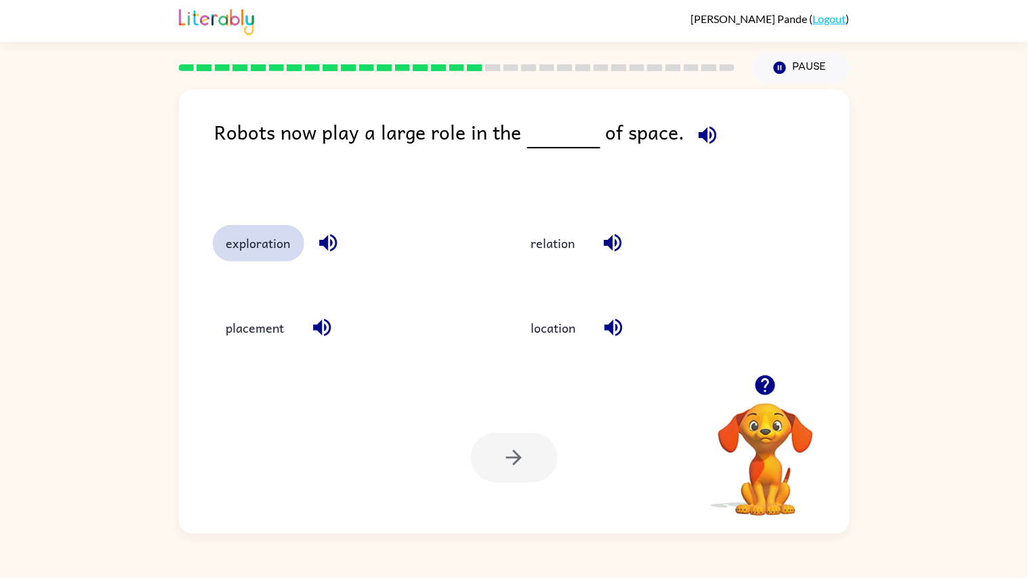
click at [247, 238] on button "exploration" at bounding box center [258, 243] width 91 height 37
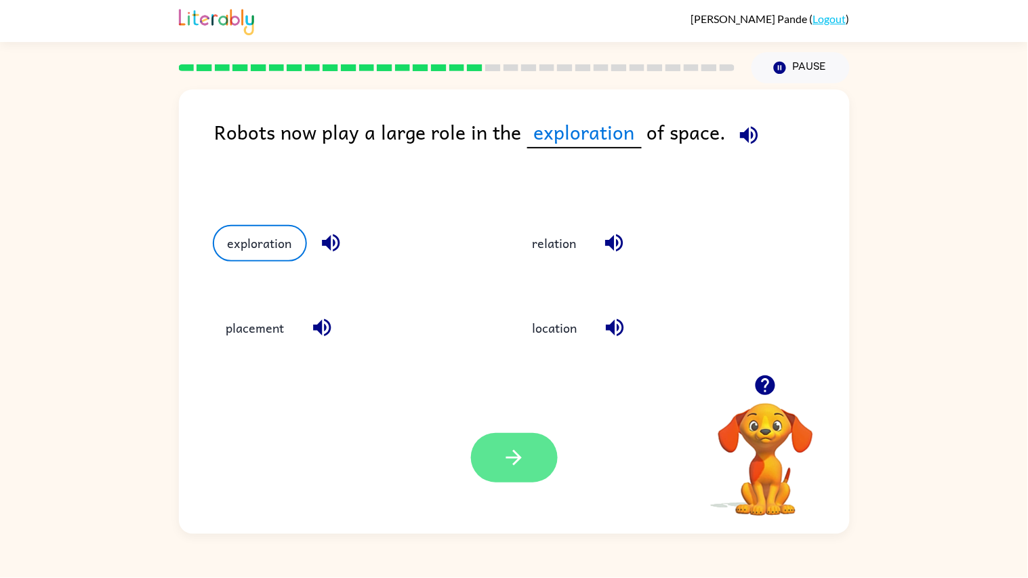
click at [533, 466] on button "button" at bounding box center [514, 457] width 87 height 49
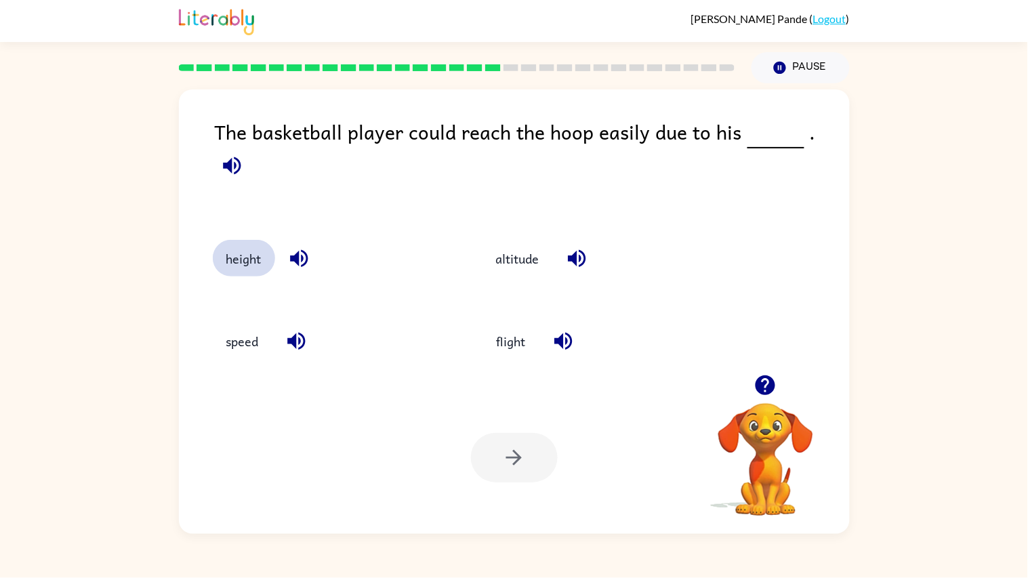
click at [236, 258] on button "height" at bounding box center [244, 258] width 62 height 37
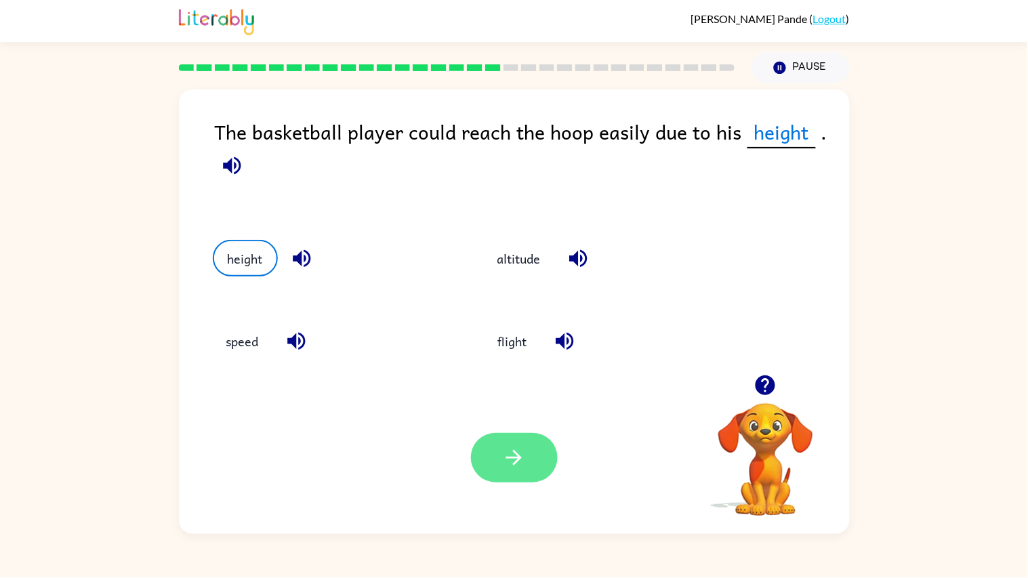
click at [529, 459] on button "button" at bounding box center [514, 457] width 87 height 49
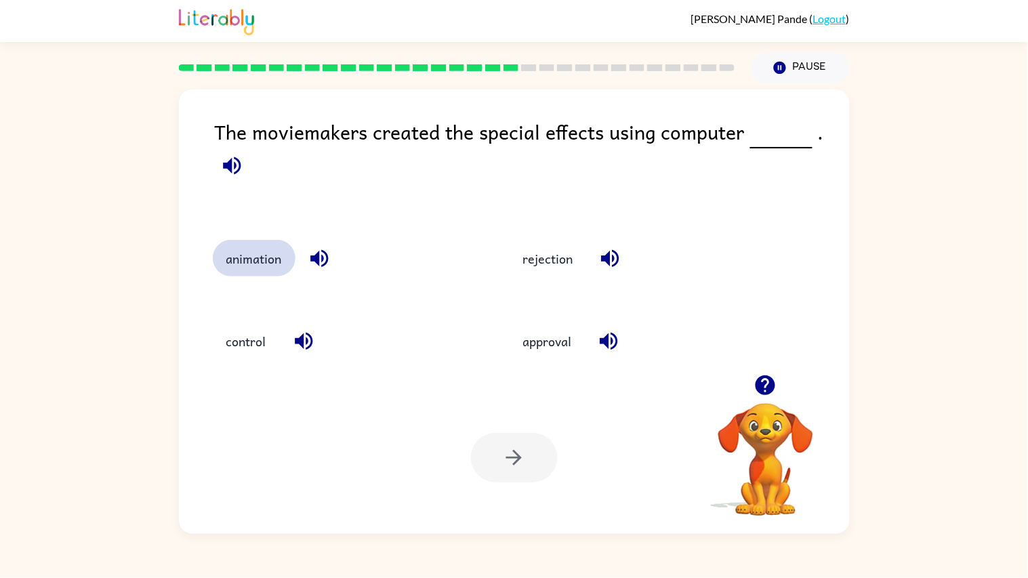
click at [222, 253] on button "animation" at bounding box center [254, 258] width 83 height 37
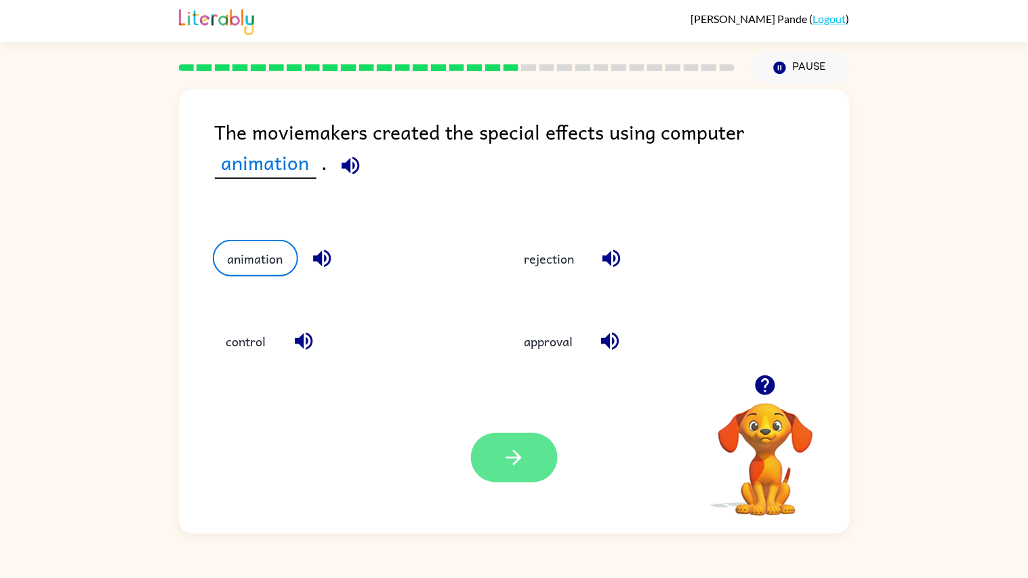
click at [495, 464] on button "button" at bounding box center [514, 457] width 87 height 49
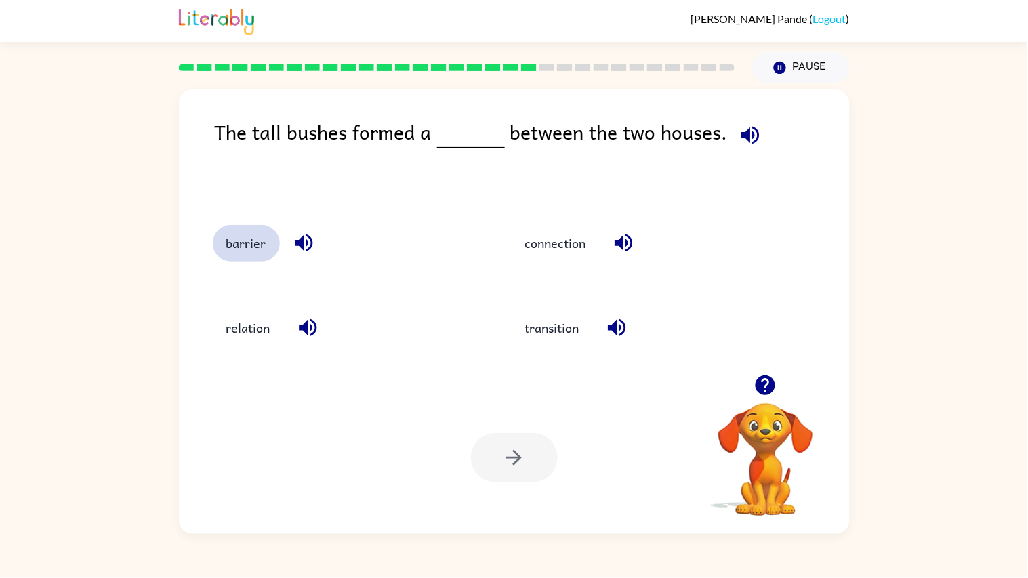
click at [239, 238] on button "barrier" at bounding box center [246, 243] width 67 height 37
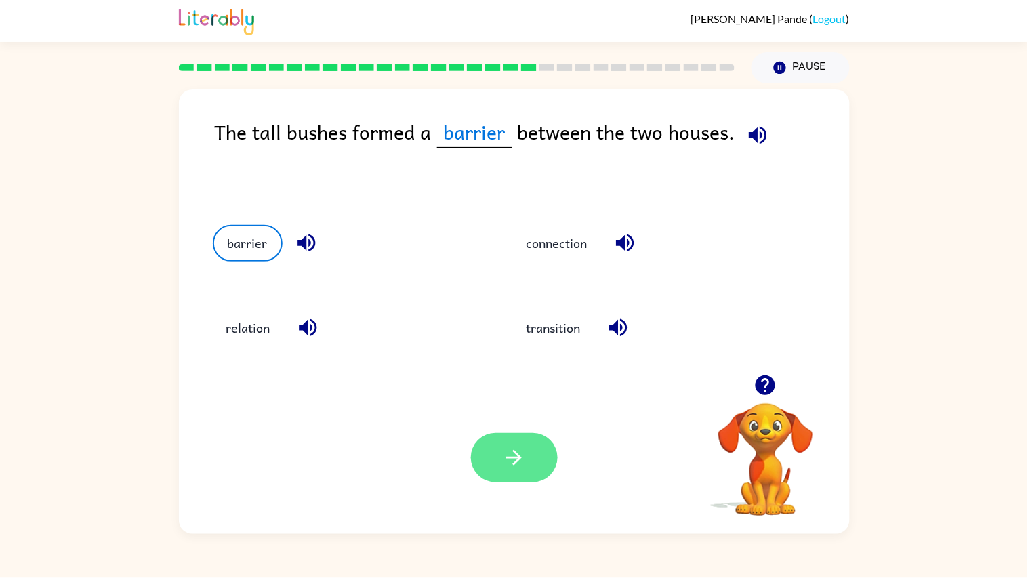
click at [550, 460] on button "button" at bounding box center [514, 457] width 87 height 49
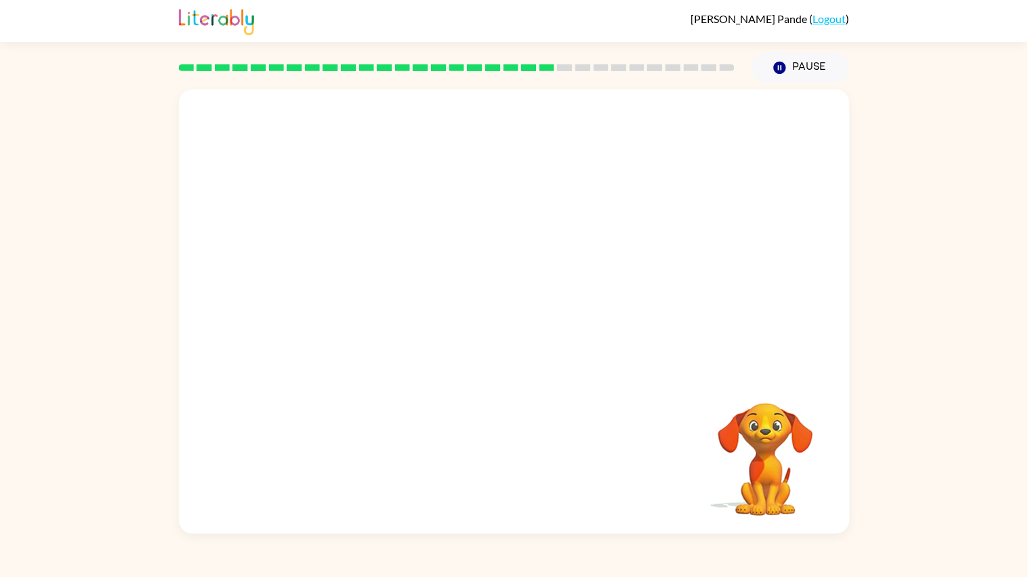
click at [409, 440] on div "Your browser must support playing .mp4 files to use Literably. Please try using…" at bounding box center [514, 311] width 671 height 445
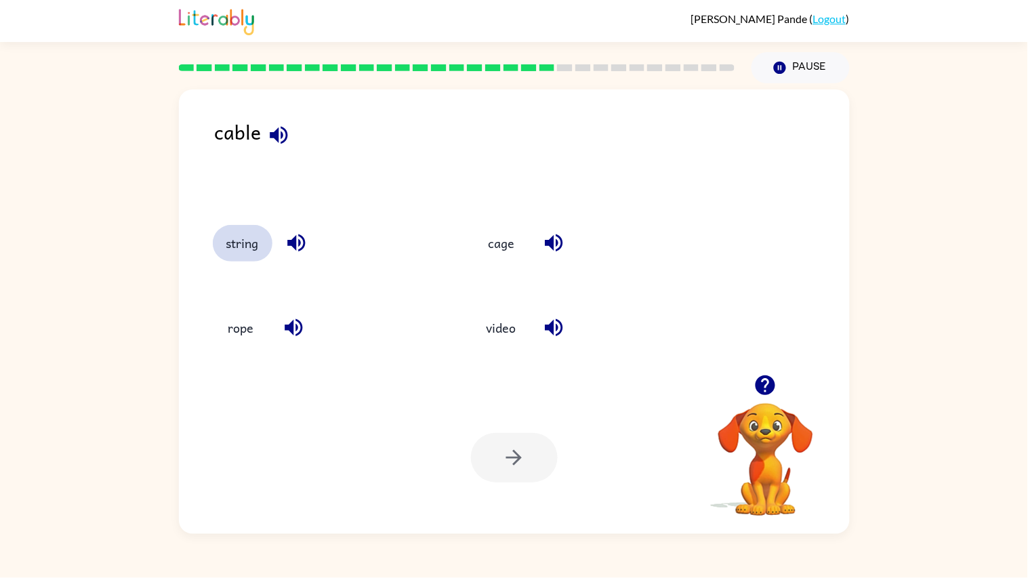
click at [239, 260] on button "string" at bounding box center [243, 243] width 60 height 37
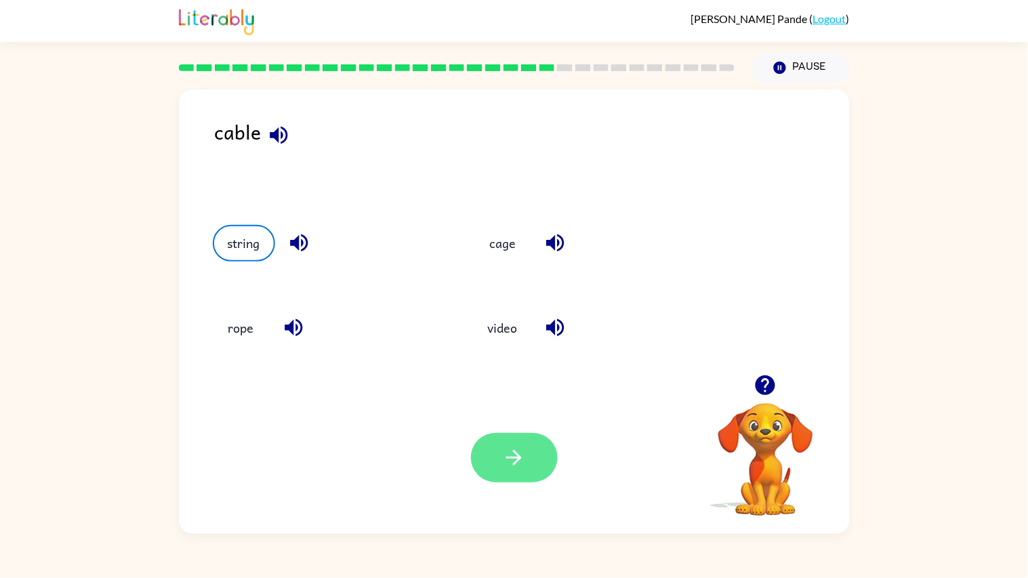
click at [513, 454] on icon "button" at bounding box center [514, 458] width 24 height 24
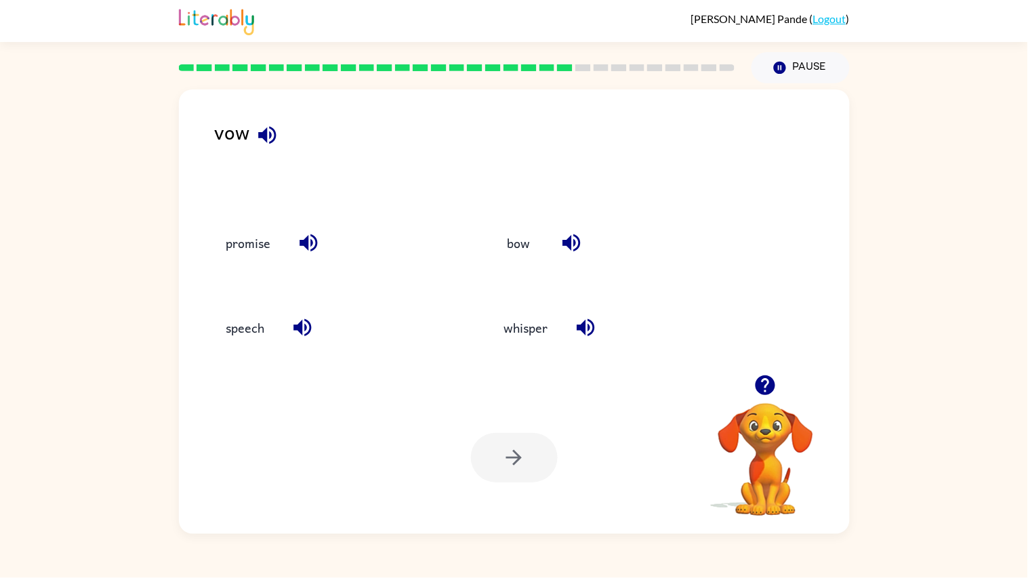
click at [496, 258] on div "bow" at bounding box center [614, 243] width 247 height 37
click at [512, 249] on button "bow" at bounding box center [519, 243] width 57 height 37
click at [534, 449] on button "button" at bounding box center [514, 457] width 87 height 49
click at [530, 424] on div "Your browser must support playing .mp4 files to use Literably. Please try using…" at bounding box center [514, 458] width 671 height 152
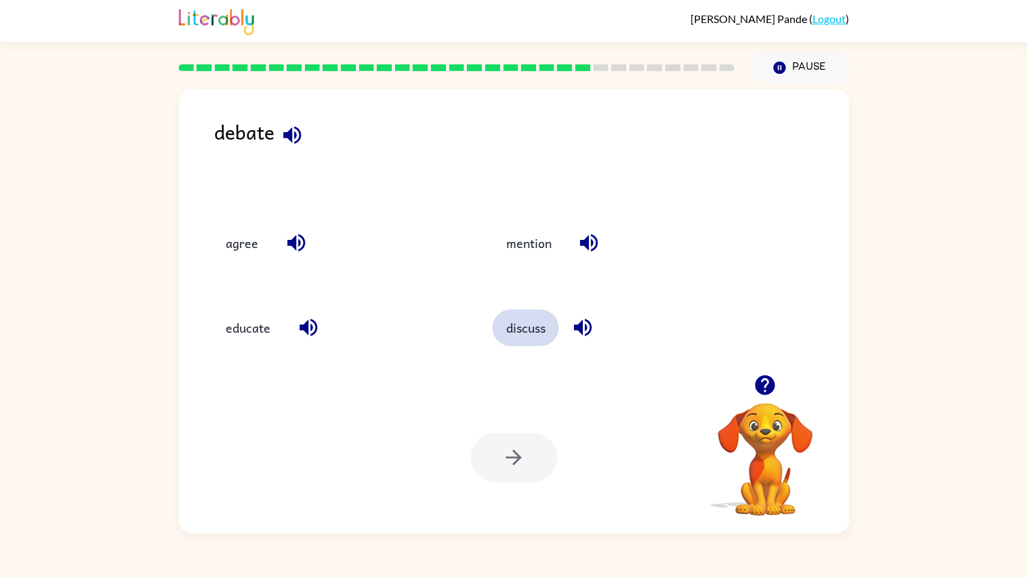
click at [522, 326] on button "discuss" at bounding box center [526, 328] width 66 height 37
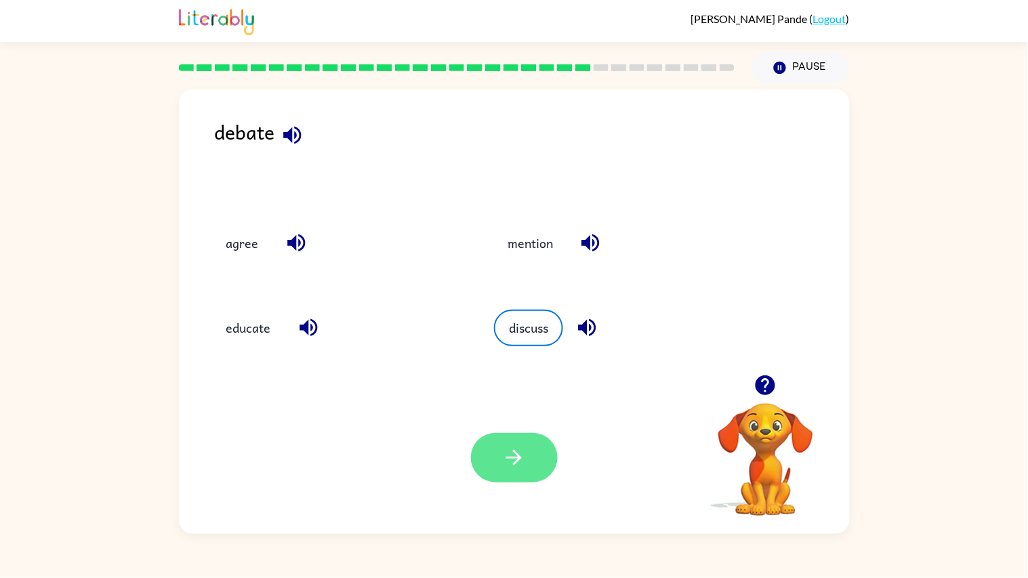
click at [515, 441] on button "button" at bounding box center [514, 457] width 87 height 49
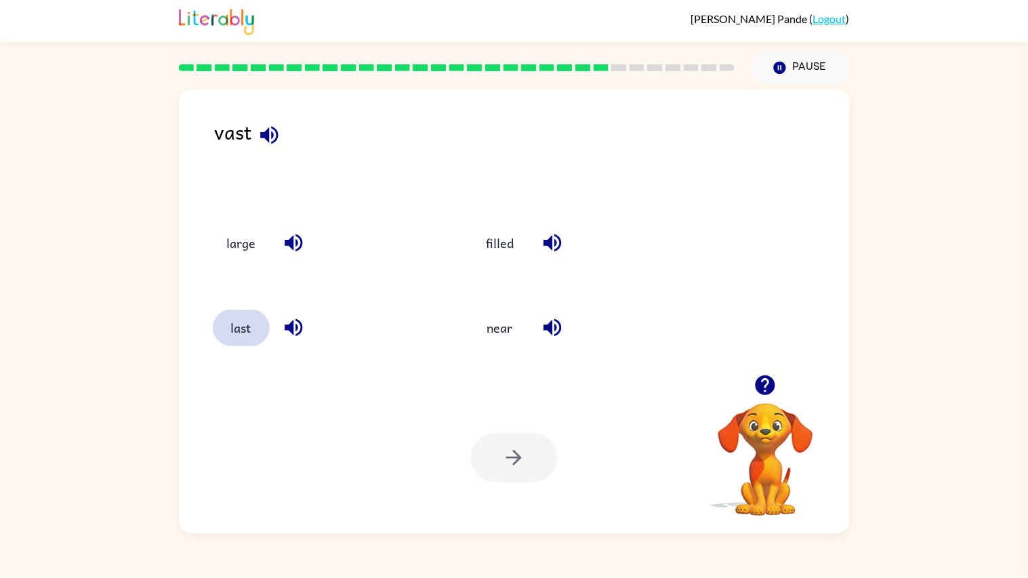
click at [227, 319] on button "last" at bounding box center [241, 328] width 57 height 37
click at [518, 480] on button "button" at bounding box center [514, 457] width 87 height 49
click at [502, 339] on button "wish" at bounding box center [502, 328] width 57 height 37
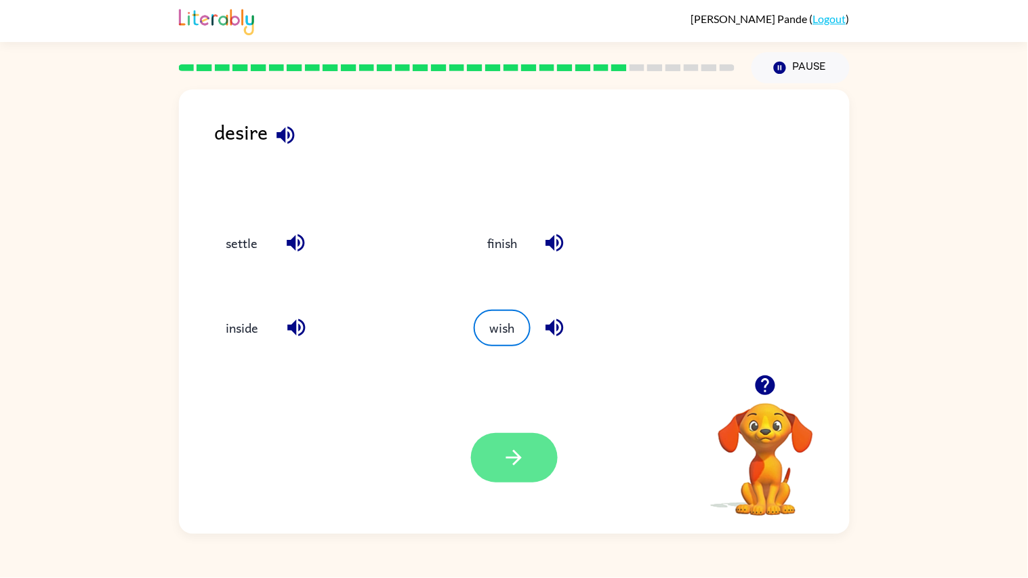
click at [513, 446] on icon "button" at bounding box center [514, 458] width 24 height 24
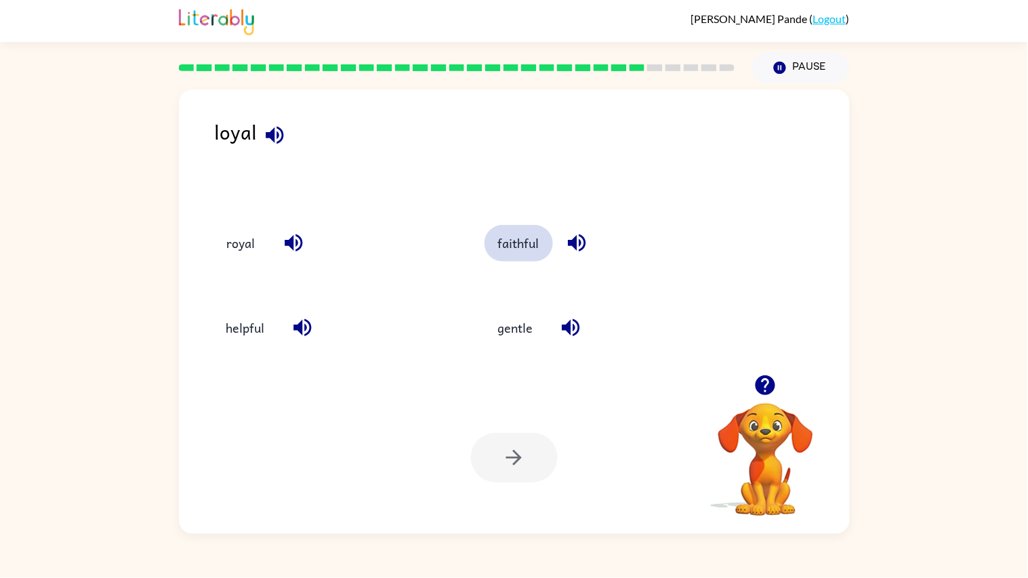
click at [548, 247] on button "faithful" at bounding box center [519, 243] width 68 height 37
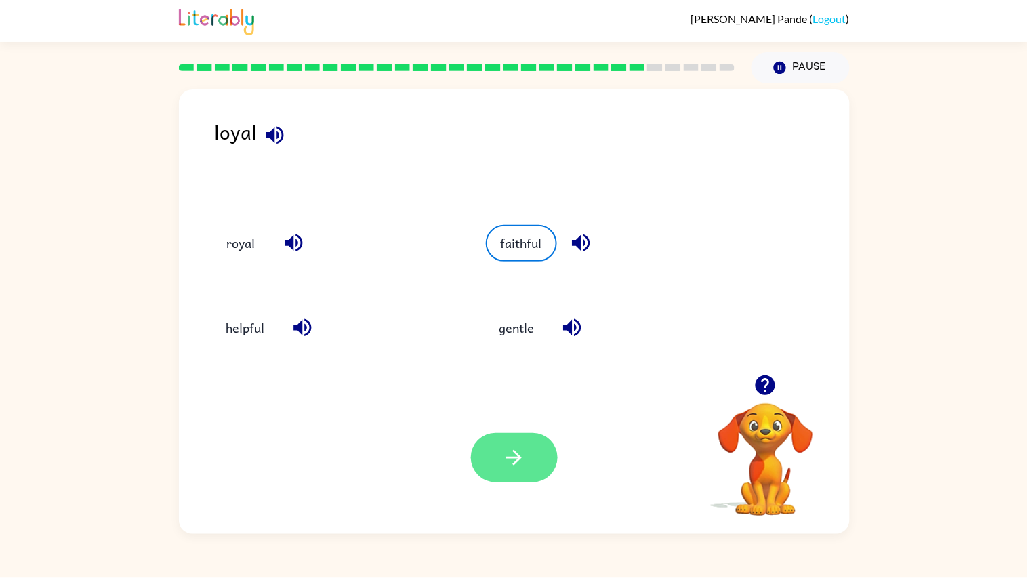
click at [517, 462] on icon "button" at bounding box center [514, 458] width 16 height 16
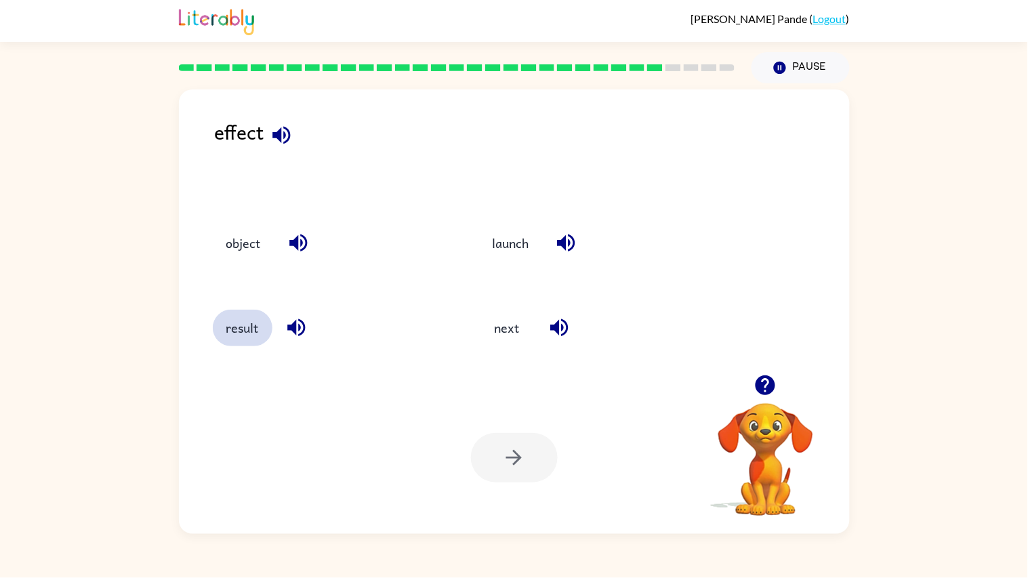
click at [256, 326] on button "result" at bounding box center [243, 328] width 60 height 37
click at [519, 465] on icon "button" at bounding box center [514, 458] width 24 height 24
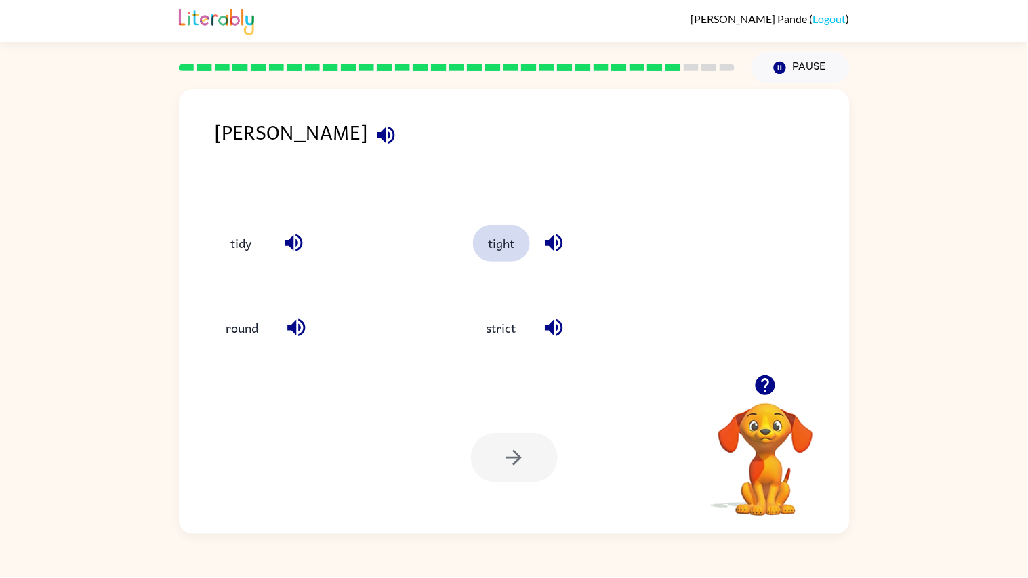
click at [510, 254] on button "tight" at bounding box center [501, 243] width 57 height 37
click at [526, 455] on button "button" at bounding box center [514, 457] width 87 height 49
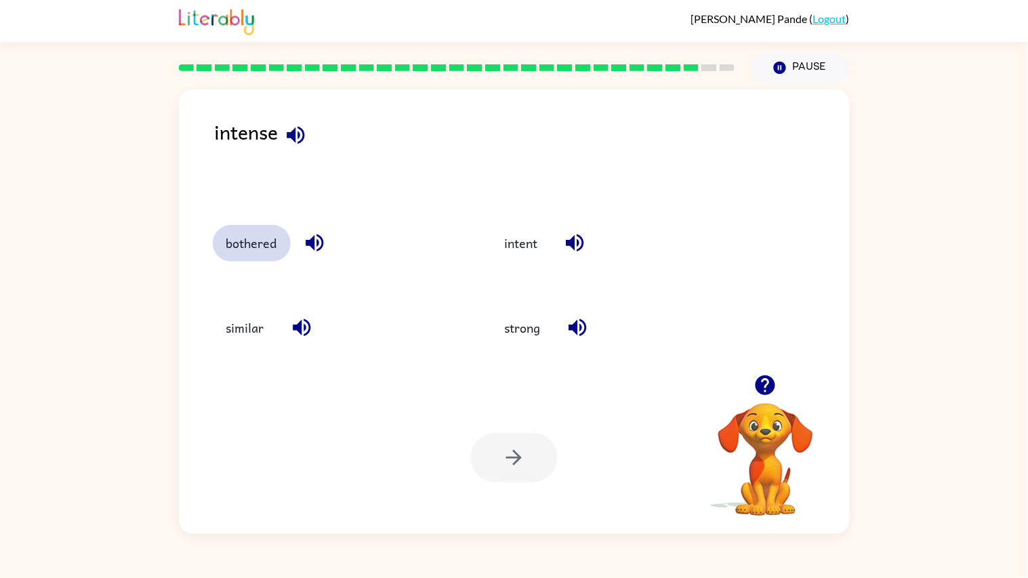
click at [241, 234] on button "bothered" at bounding box center [252, 243] width 78 height 37
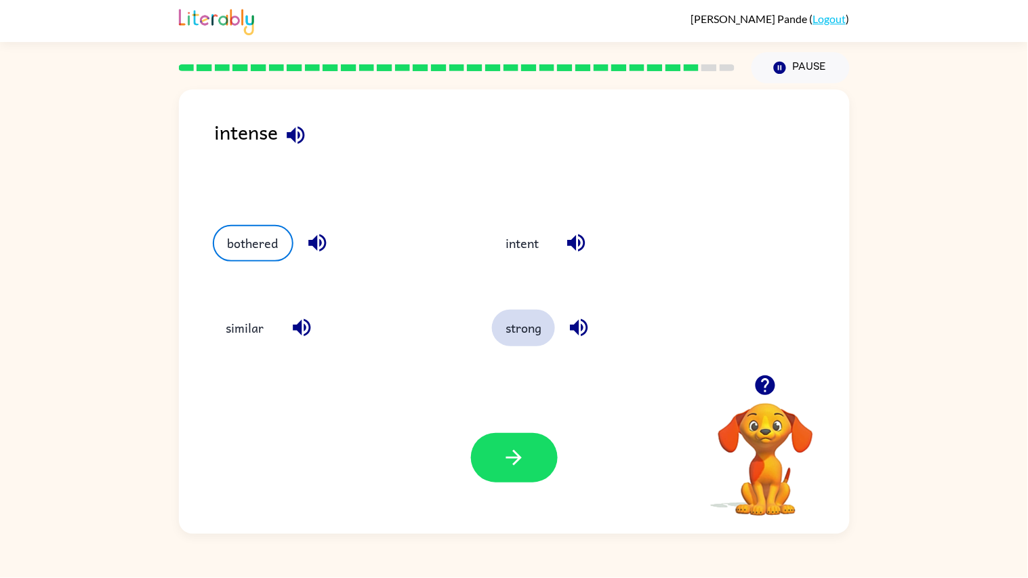
click at [523, 329] on button "strong" at bounding box center [523, 328] width 63 height 37
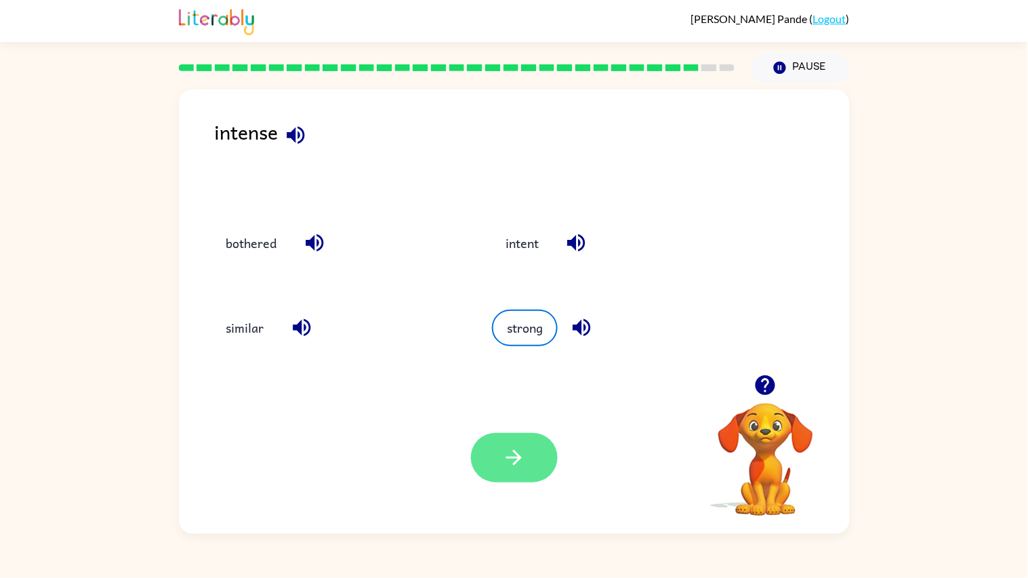
click at [534, 445] on button "button" at bounding box center [514, 457] width 87 height 49
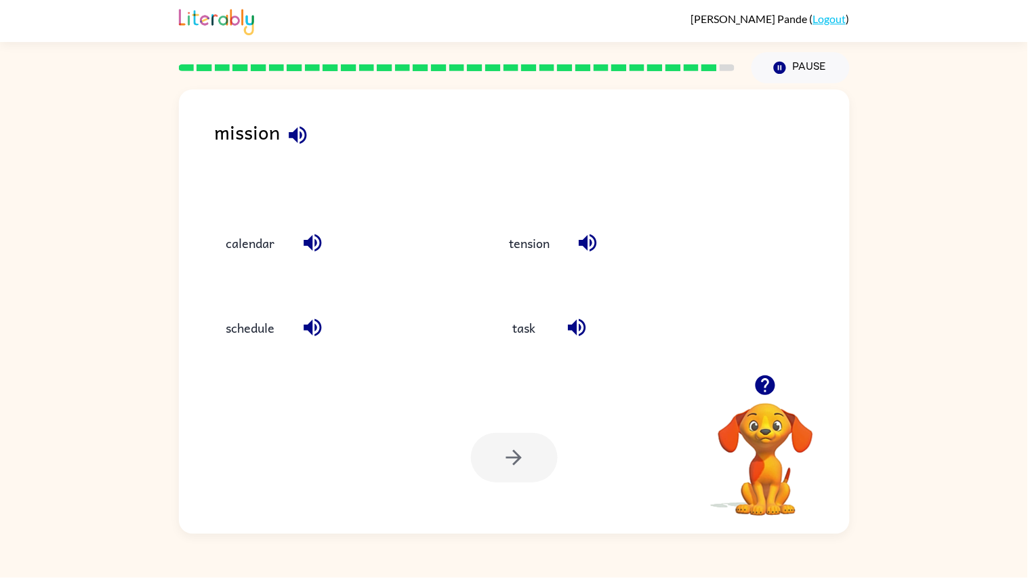
click at [300, 134] on icon "button" at bounding box center [298, 135] width 18 height 18
click at [519, 333] on button "task" at bounding box center [524, 328] width 57 height 37
click at [558, 376] on div "mission calendar tension schedule task Your browser must support playing .mp4 f…" at bounding box center [514, 311] width 671 height 445
click at [529, 478] on button "button" at bounding box center [514, 457] width 87 height 49
